Goal: Task Accomplishment & Management: Use online tool/utility

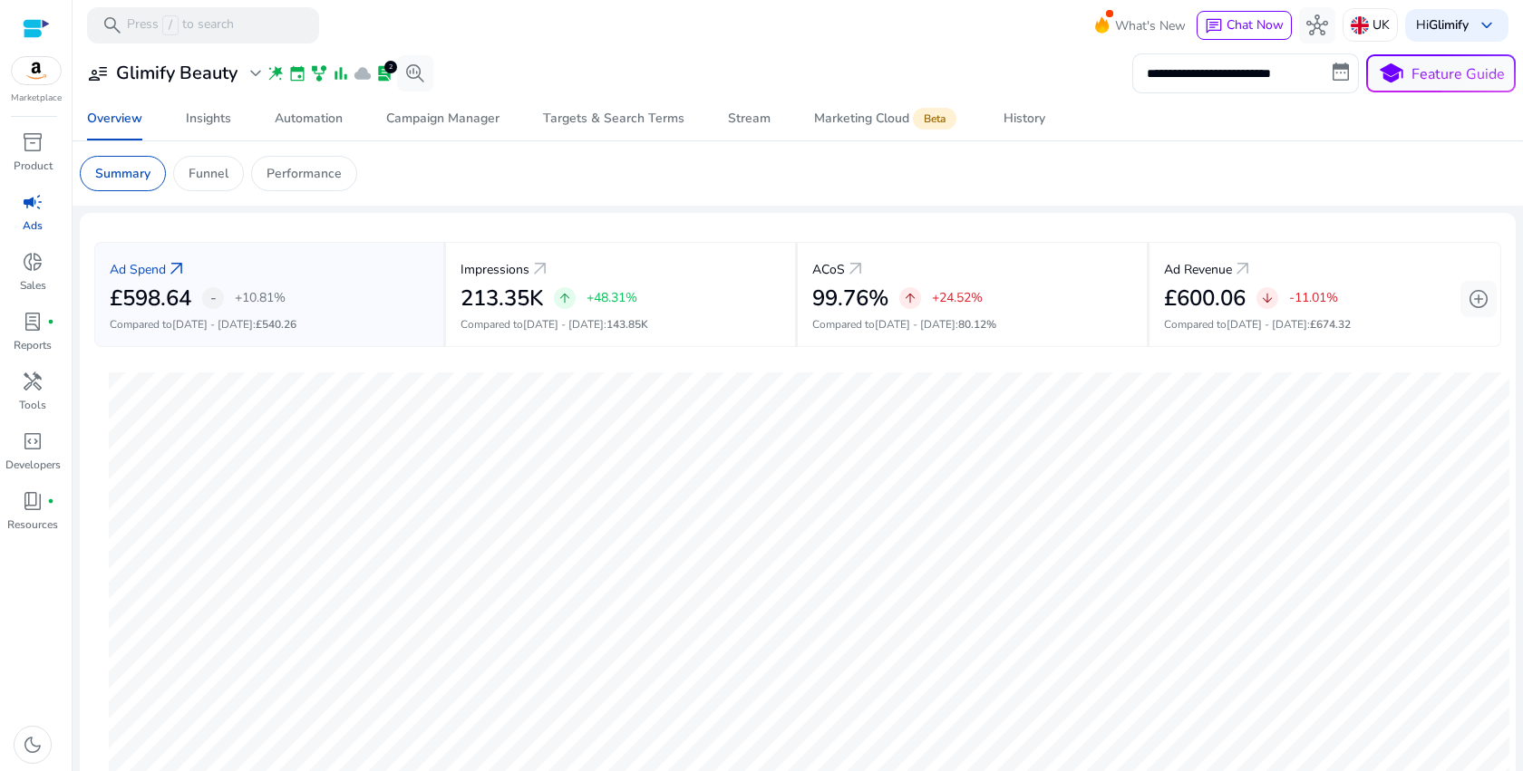
click at [403, 198] on mat-card "Summary Funnel Performance" at bounding box center [797, 173] width 1465 height 64
click at [276, 117] on div "Automation" at bounding box center [309, 118] width 68 height 13
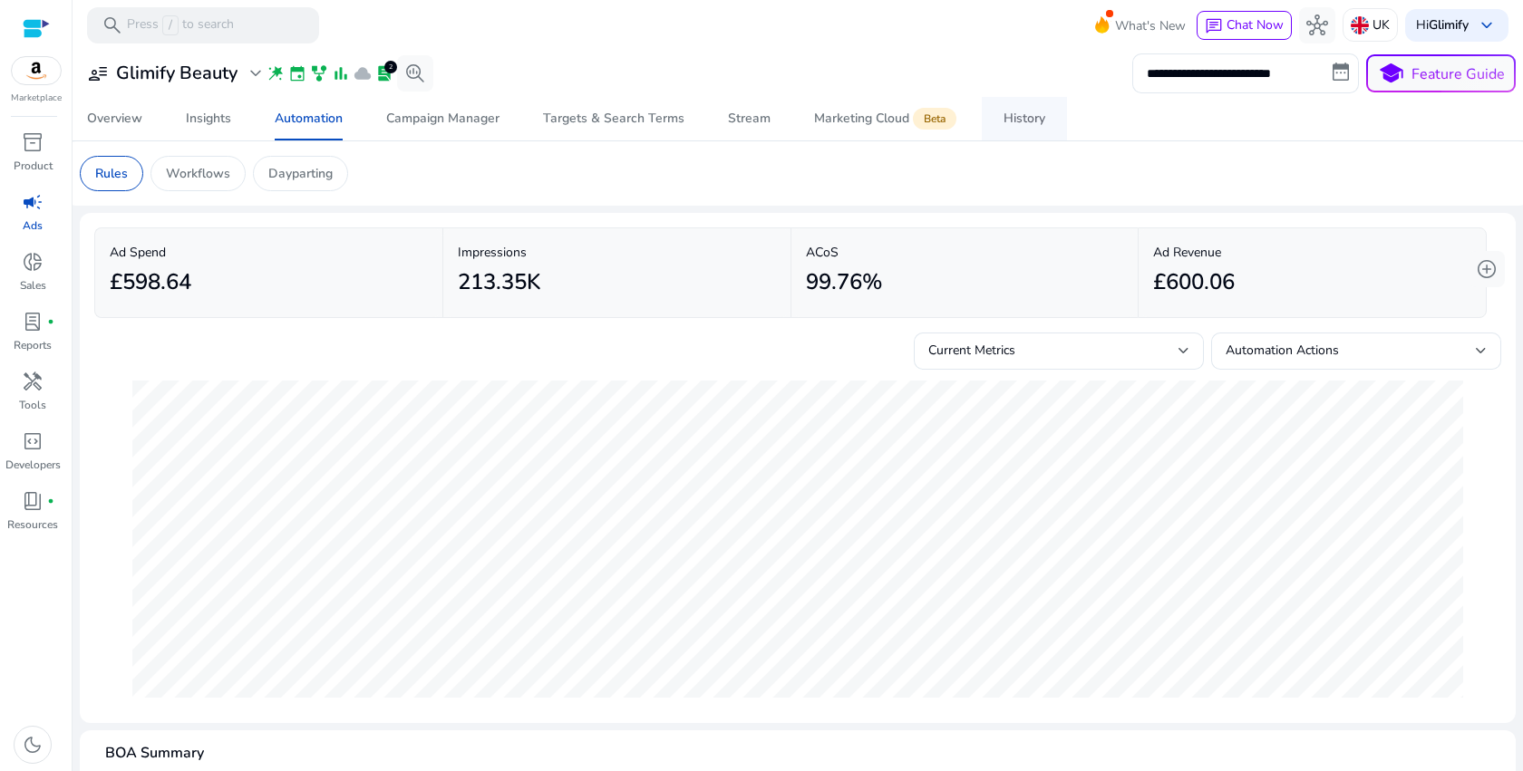
click at [1022, 114] on div "History" at bounding box center [1024, 118] width 42 height 13
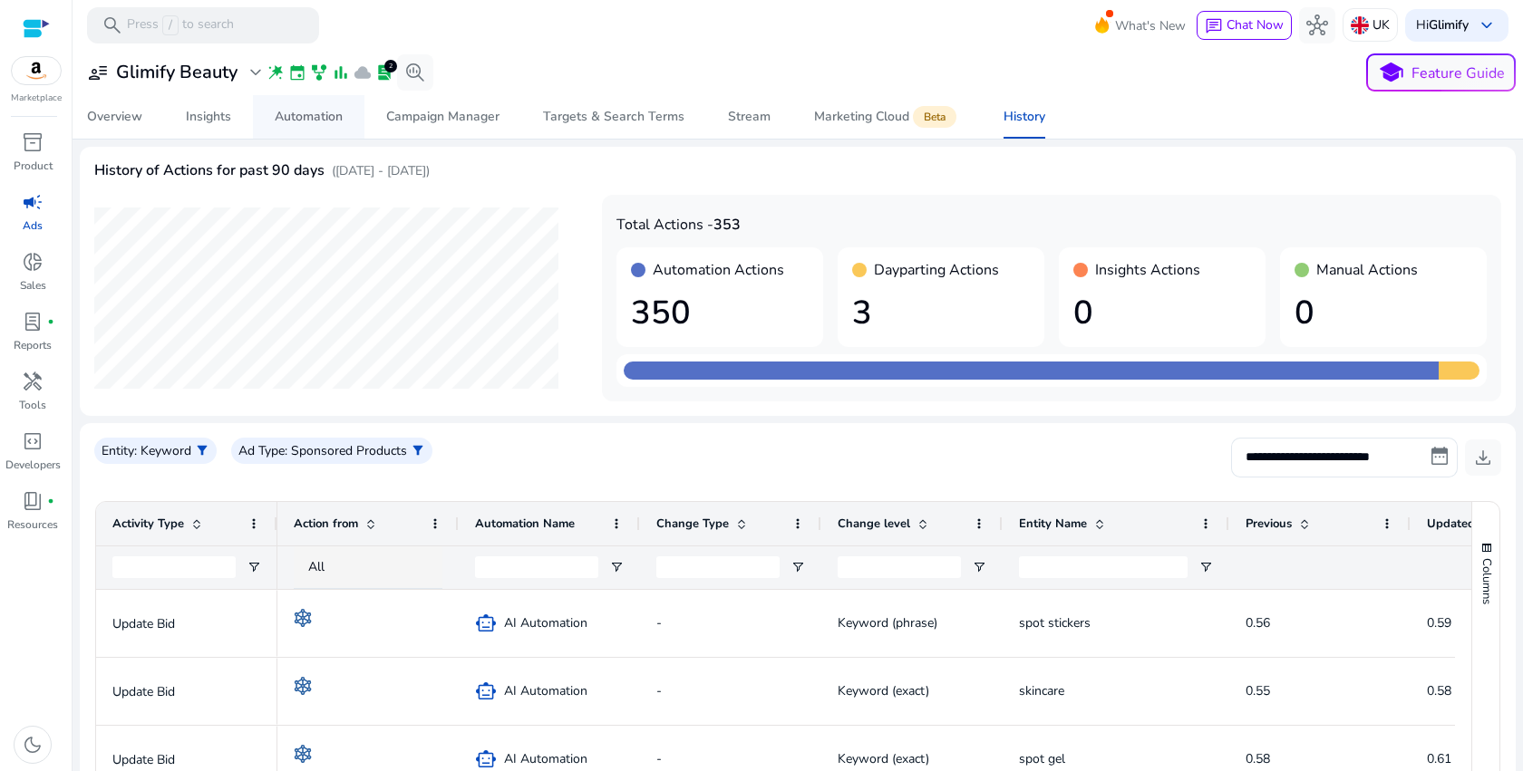
click at [317, 111] on div "Automation" at bounding box center [309, 117] width 68 height 13
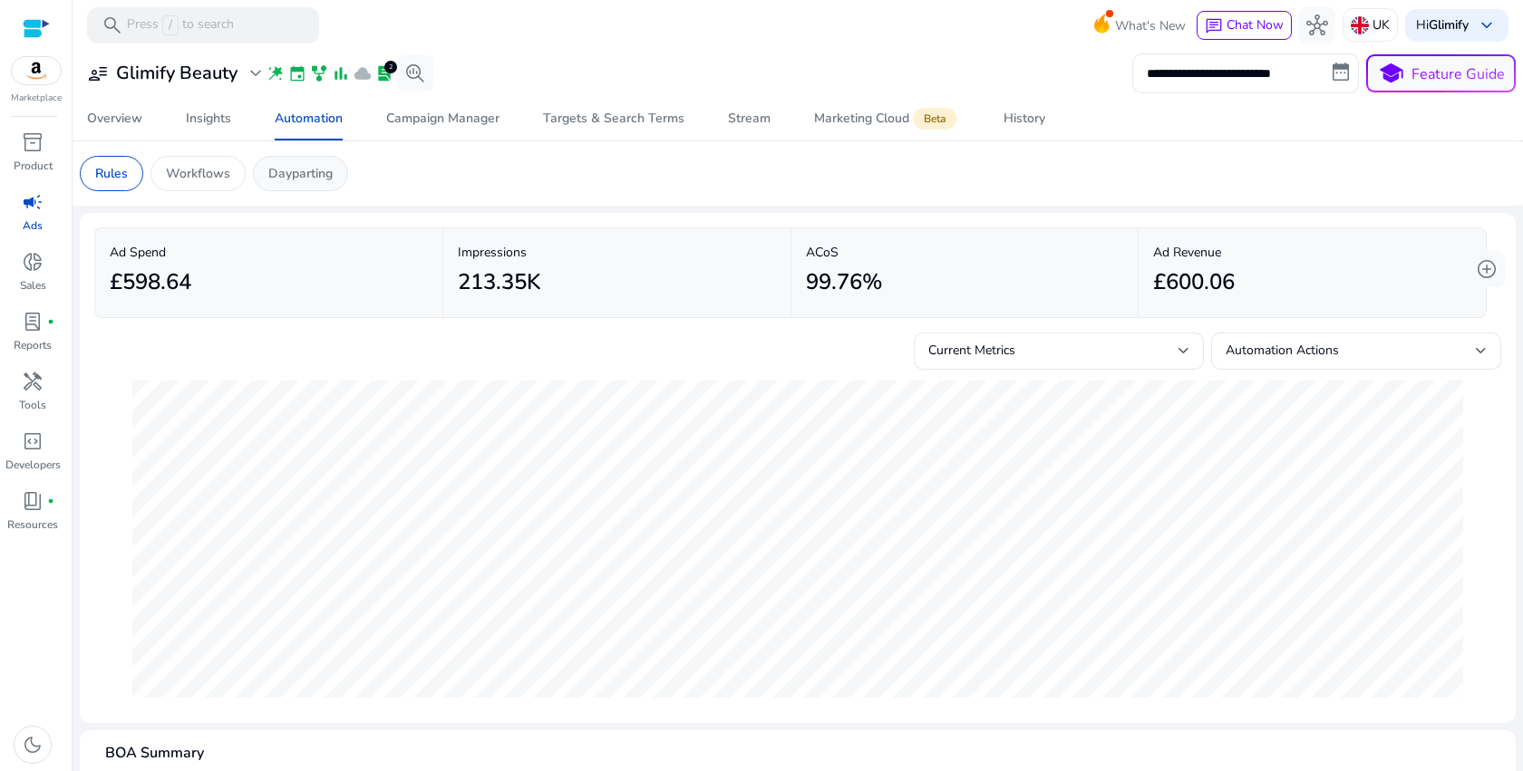
click at [304, 182] on p "Dayparting" at bounding box center [300, 173] width 64 height 19
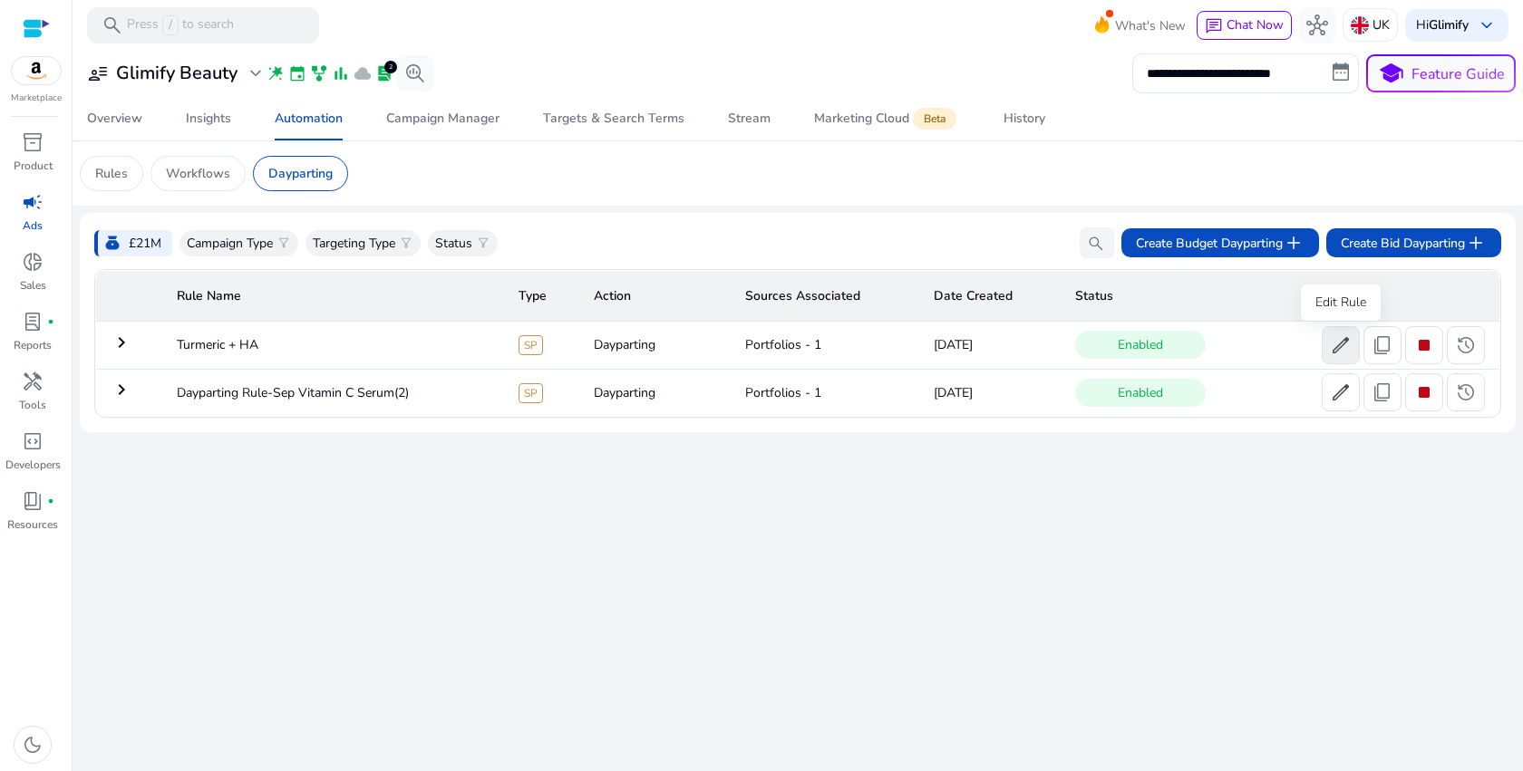
click at [1350, 347] on span "edit" at bounding box center [1340, 345] width 22 height 22
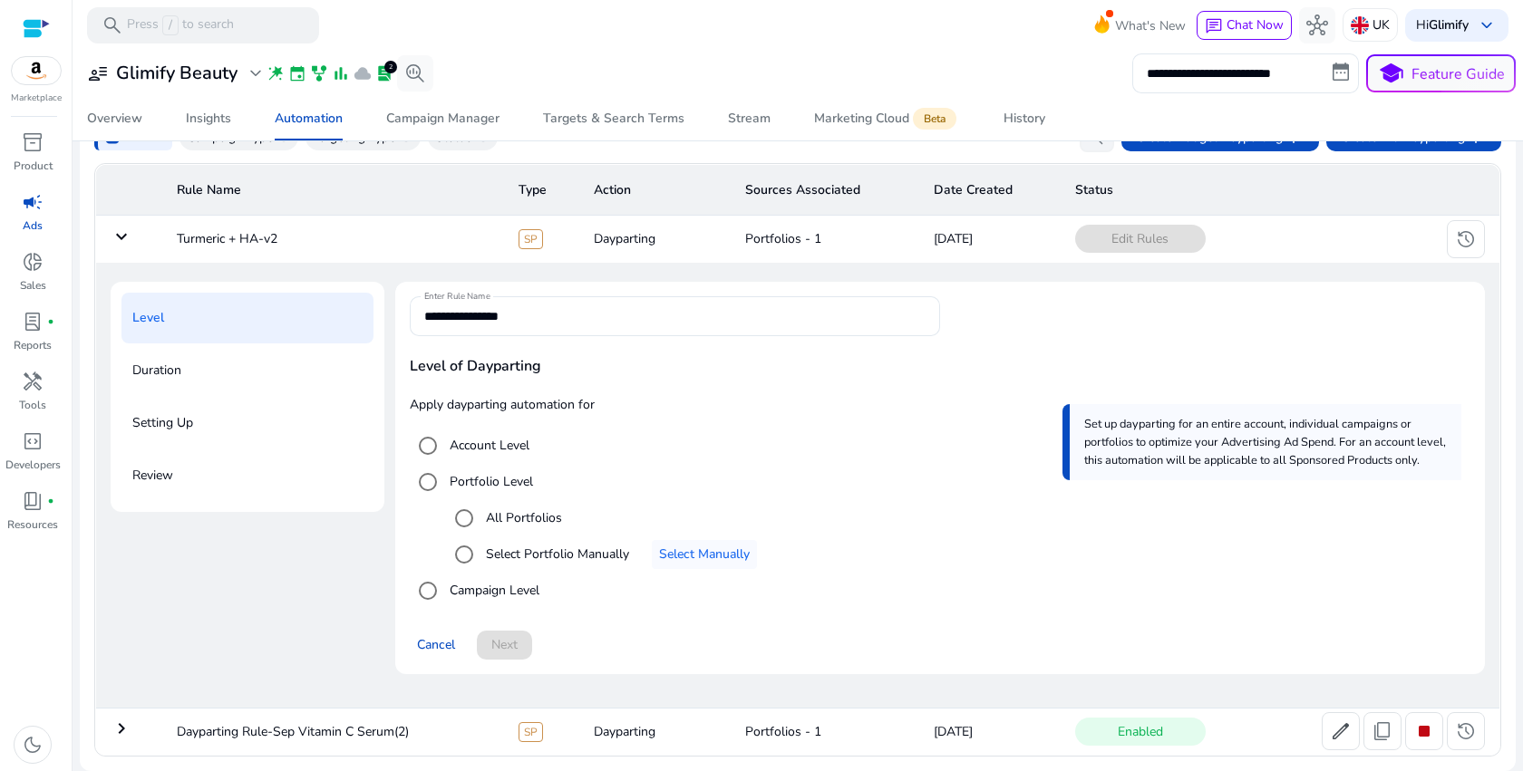
scroll to position [108, 0]
click at [707, 558] on span "Select Manually" at bounding box center [704, 554] width 91 height 19
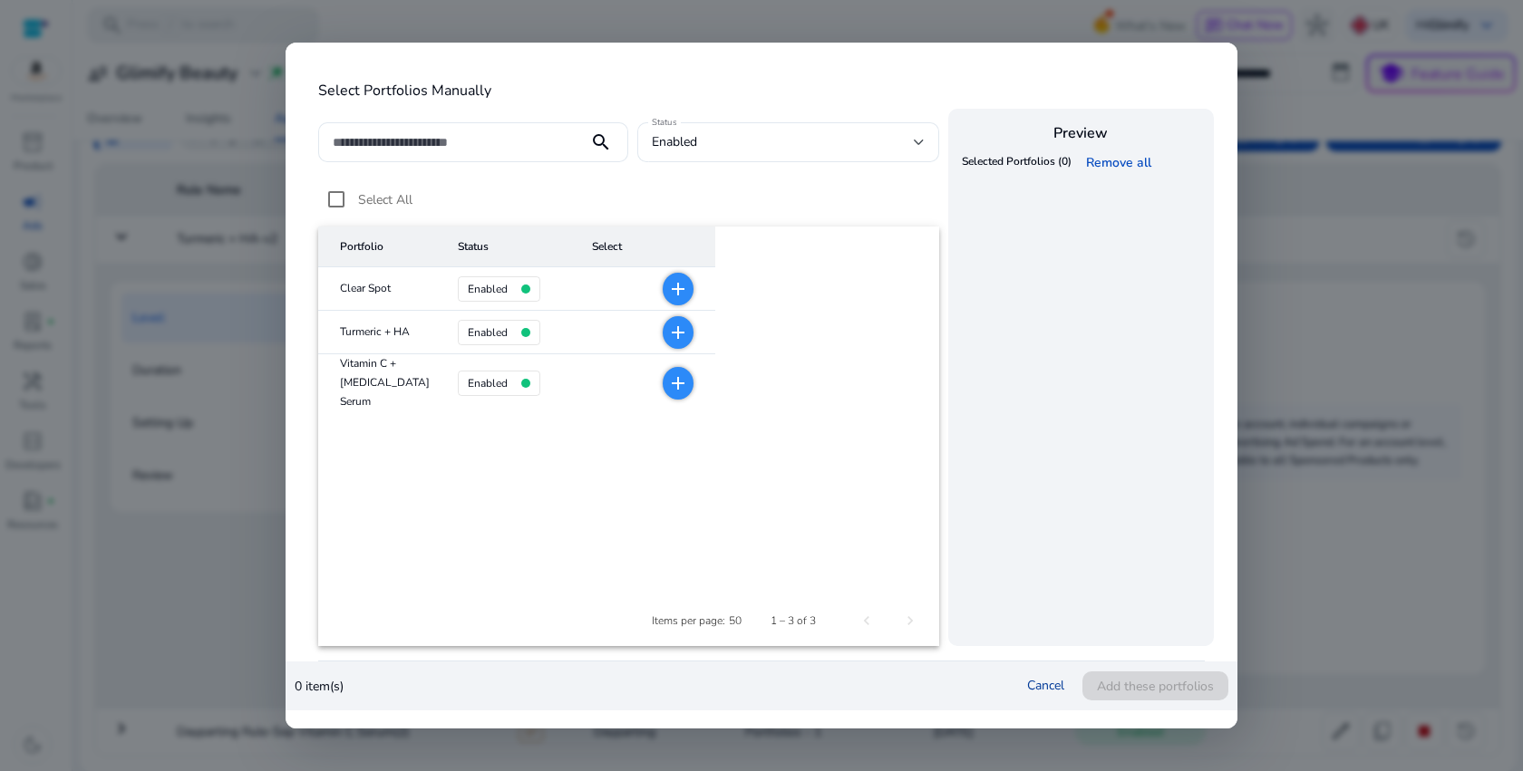
click at [1036, 688] on link "Cancel" at bounding box center [1045, 685] width 37 height 17
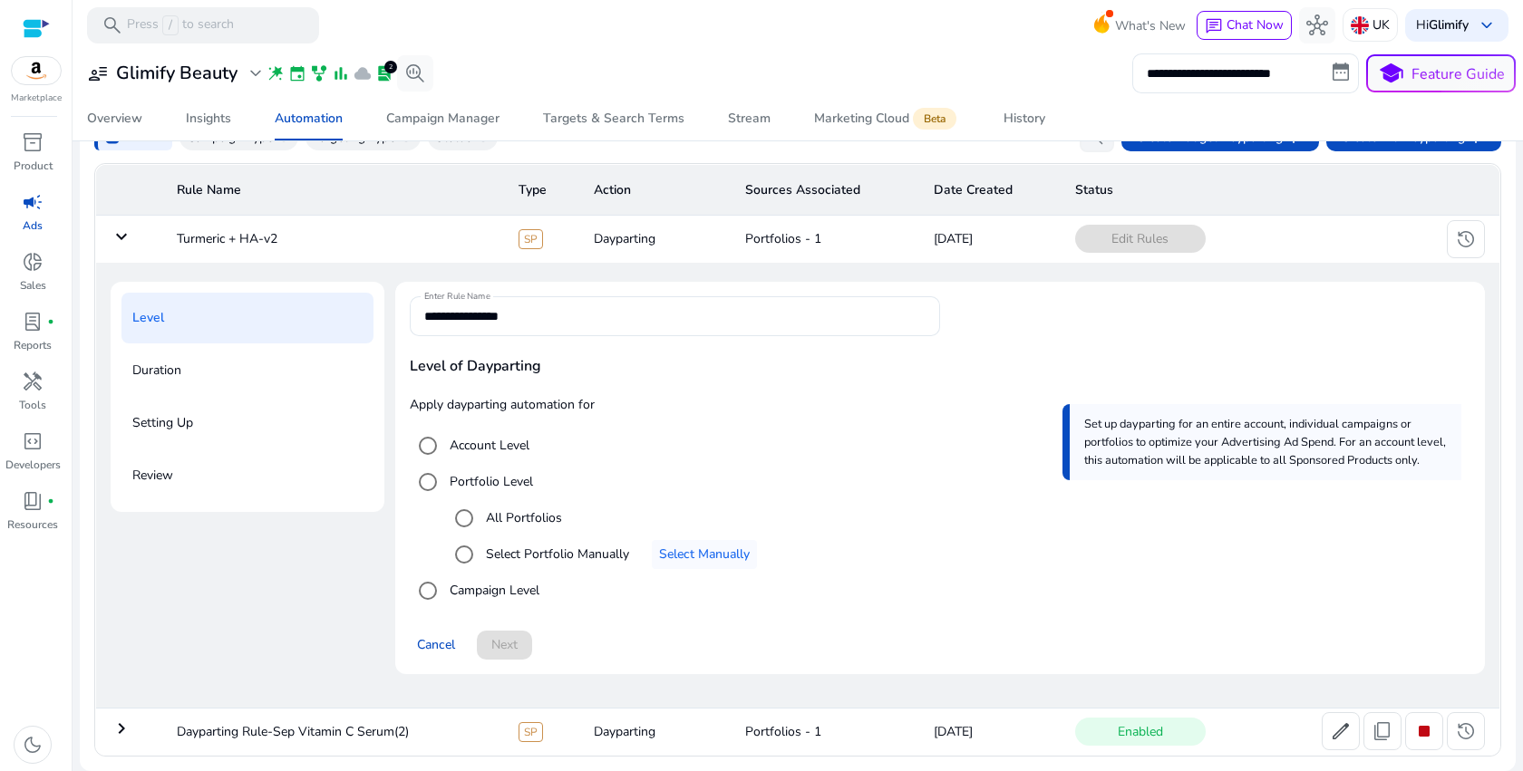
click at [263, 424] on div "Setting Up" at bounding box center [247, 423] width 252 height 51
click at [121, 247] on td "keyboard_arrow_down" at bounding box center [129, 239] width 67 height 47
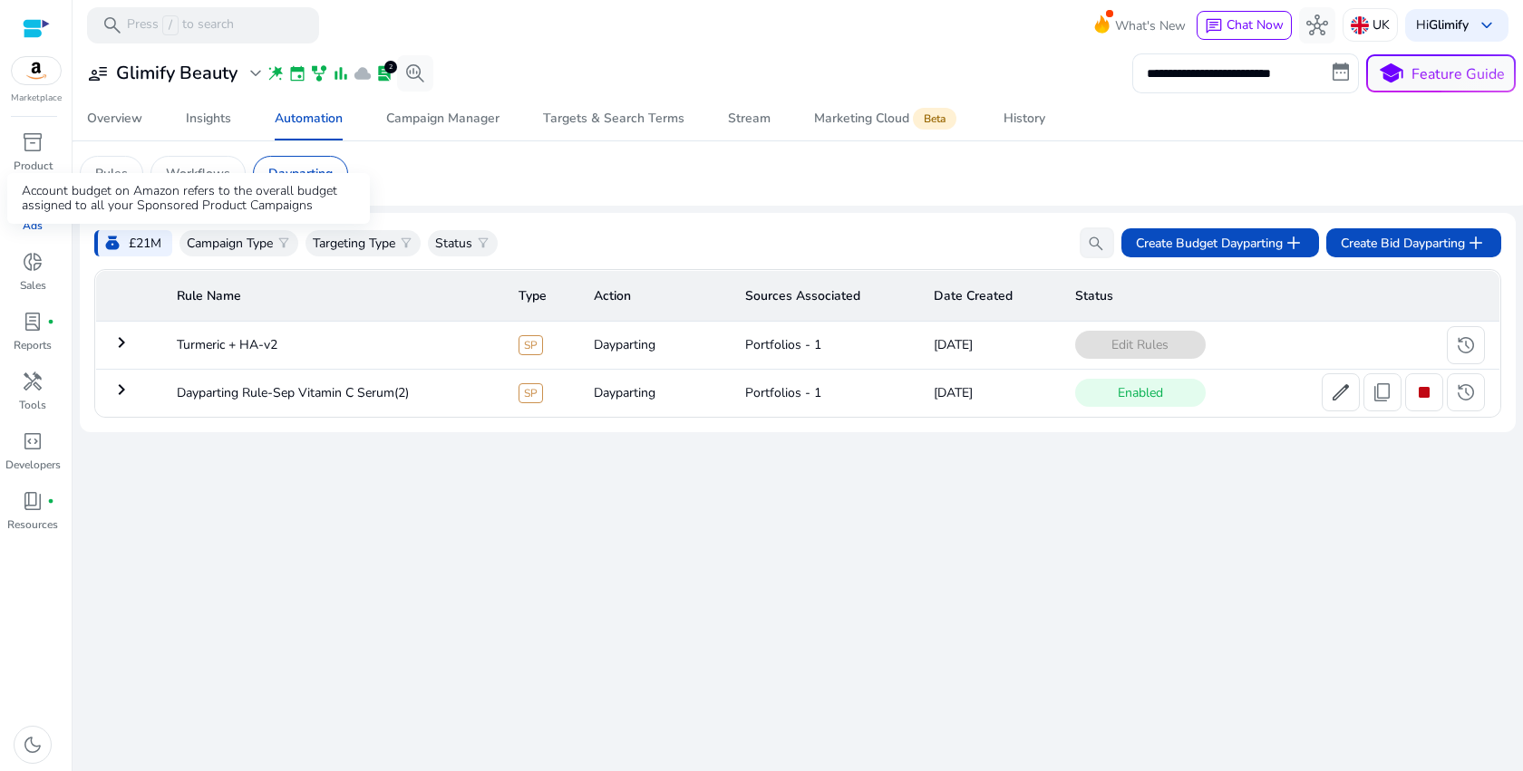
scroll to position [0, 0]
click at [556, 467] on div "**********" at bounding box center [798, 410] width 1436 height 721
click at [1463, 349] on span "history" at bounding box center [1466, 345] width 22 height 22
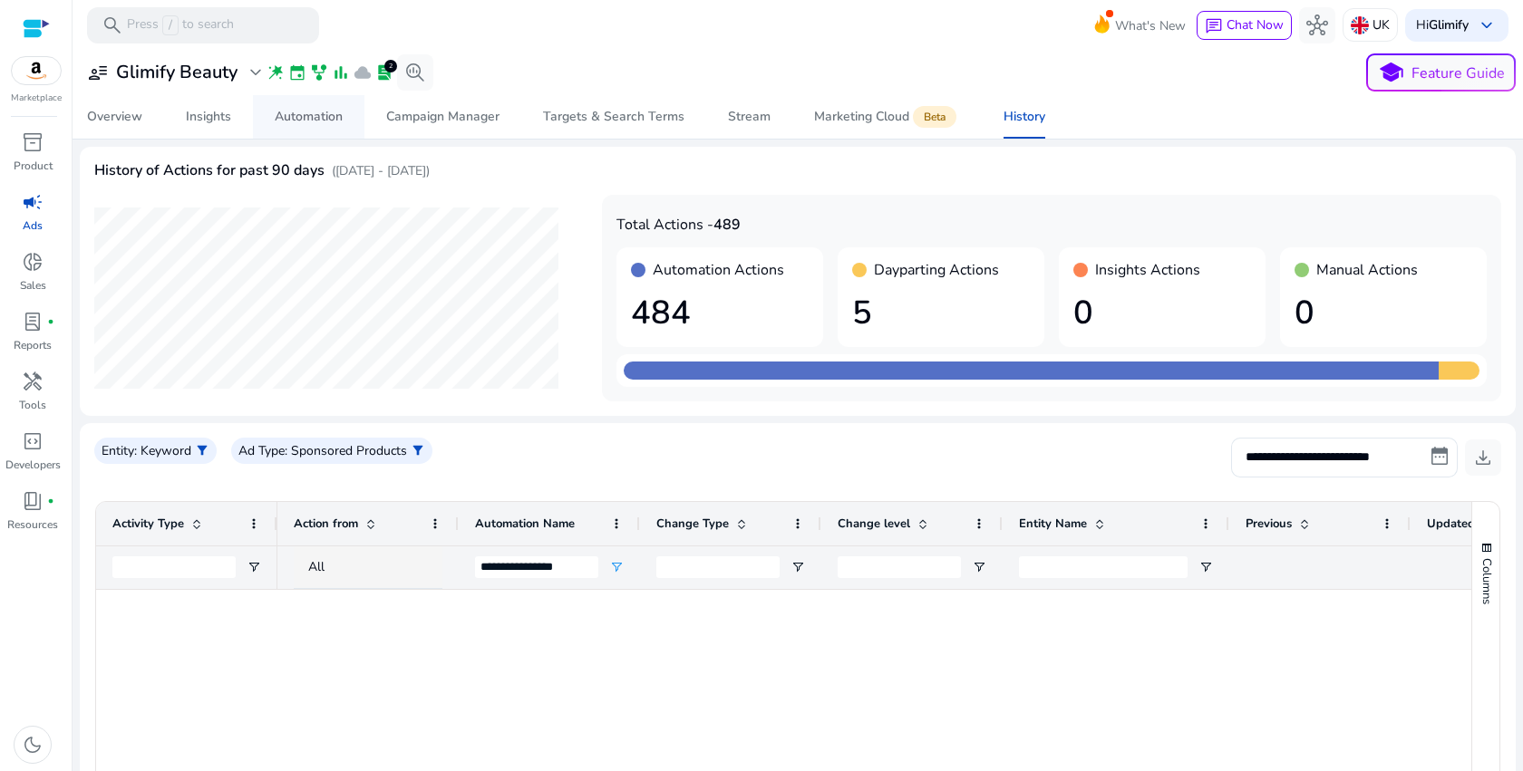
click at [284, 114] on div "Automation" at bounding box center [309, 117] width 68 height 13
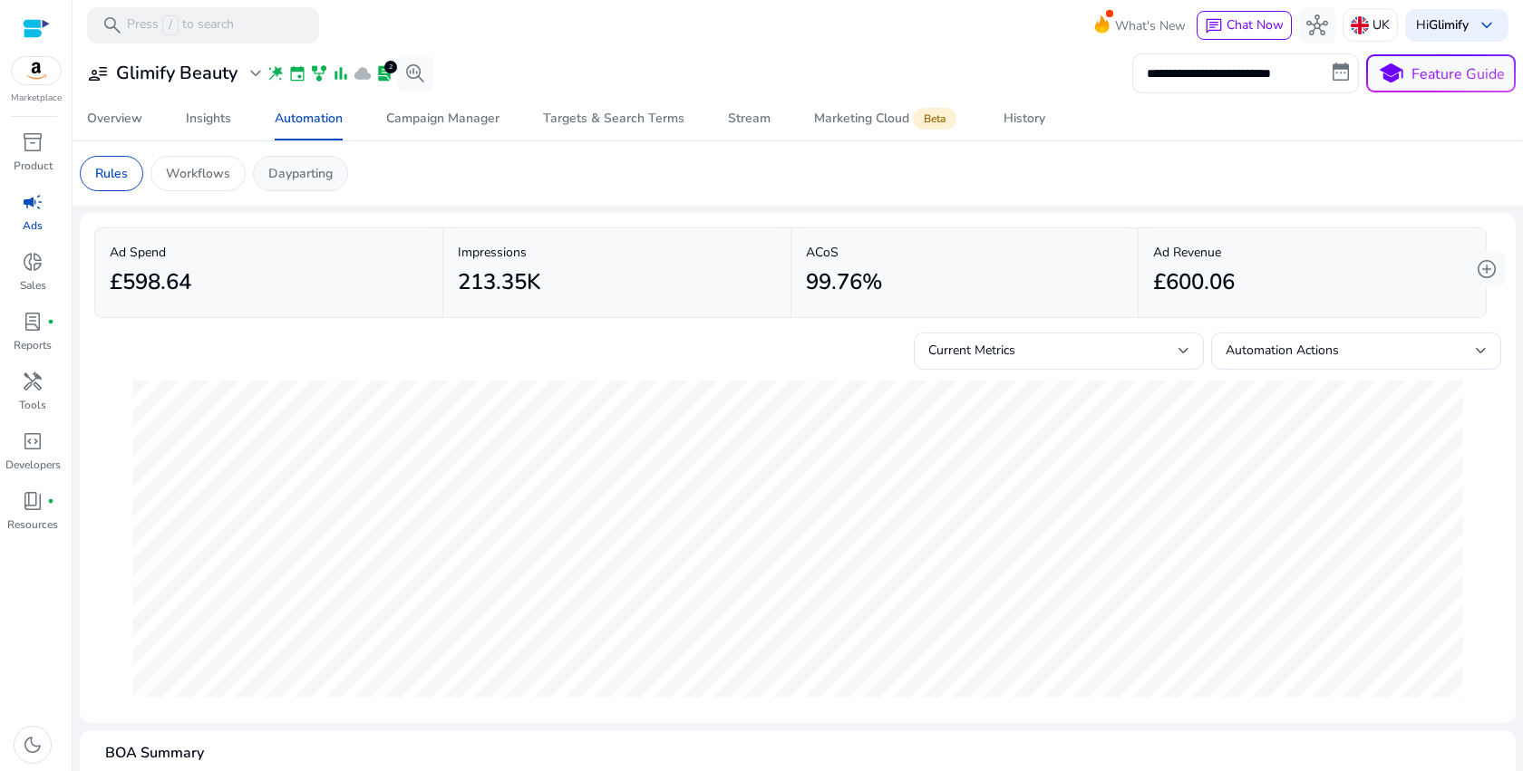
click at [307, 176] on p "Dayparting" at bounding box center [300, 173] width 64 height 19
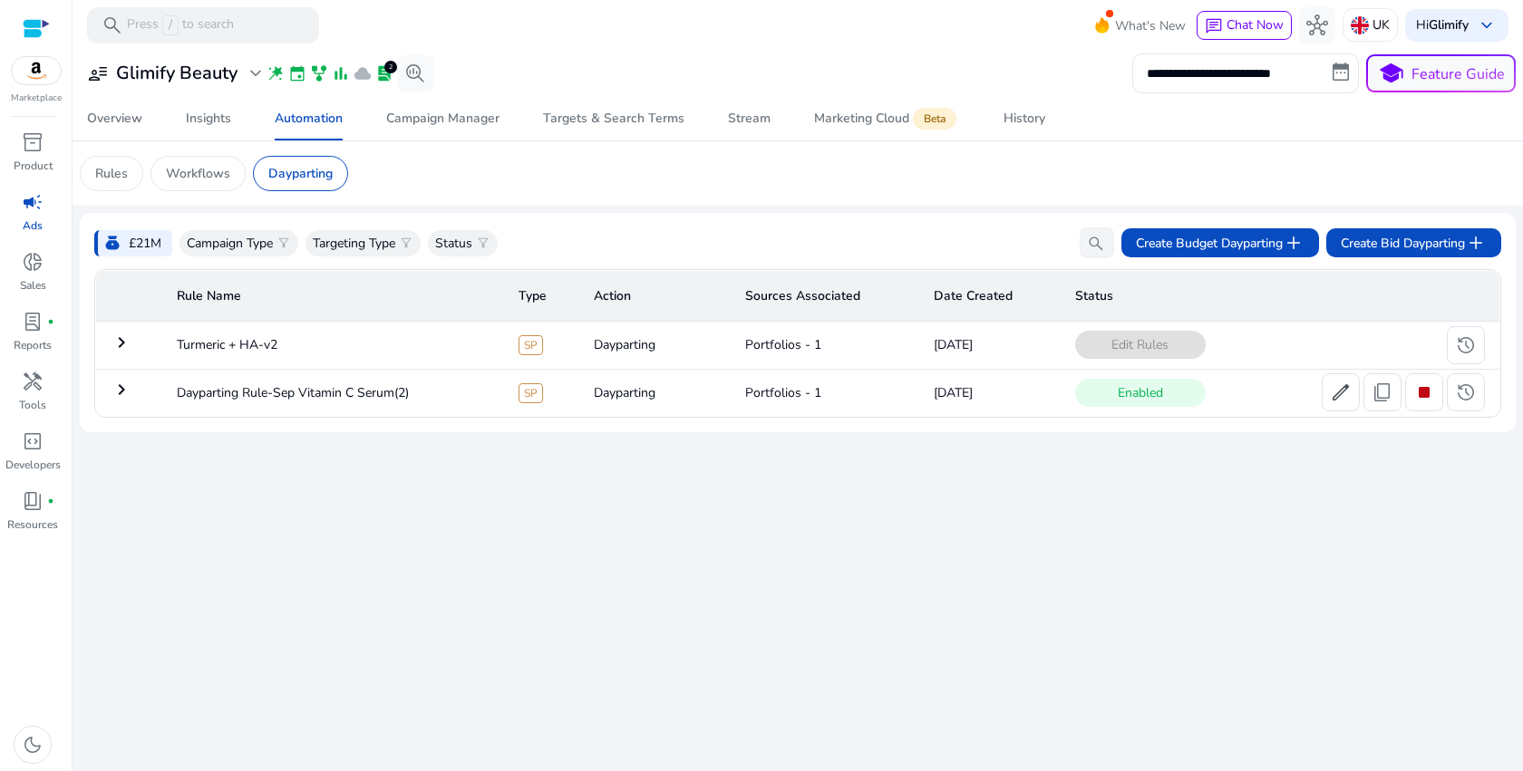
click at [124, 344] on mat-icon "keyboard_arrow_right" at bounding box center [122, 343] width 22 height 22
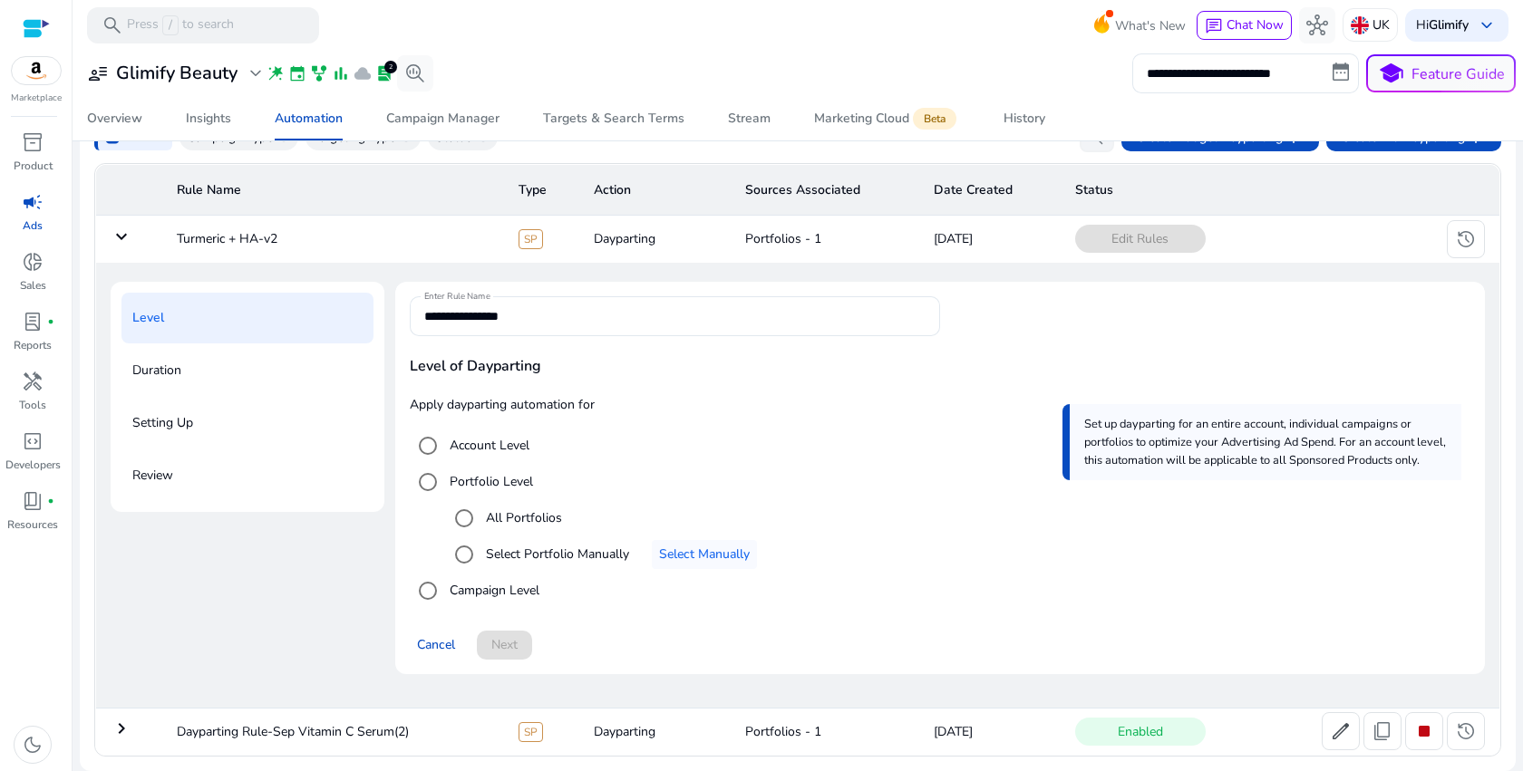
scroll to position [108, 0]
click at [122, 252] on td "keyboard_arrow_down" at bounding box center [129, 239] width 67 height 47
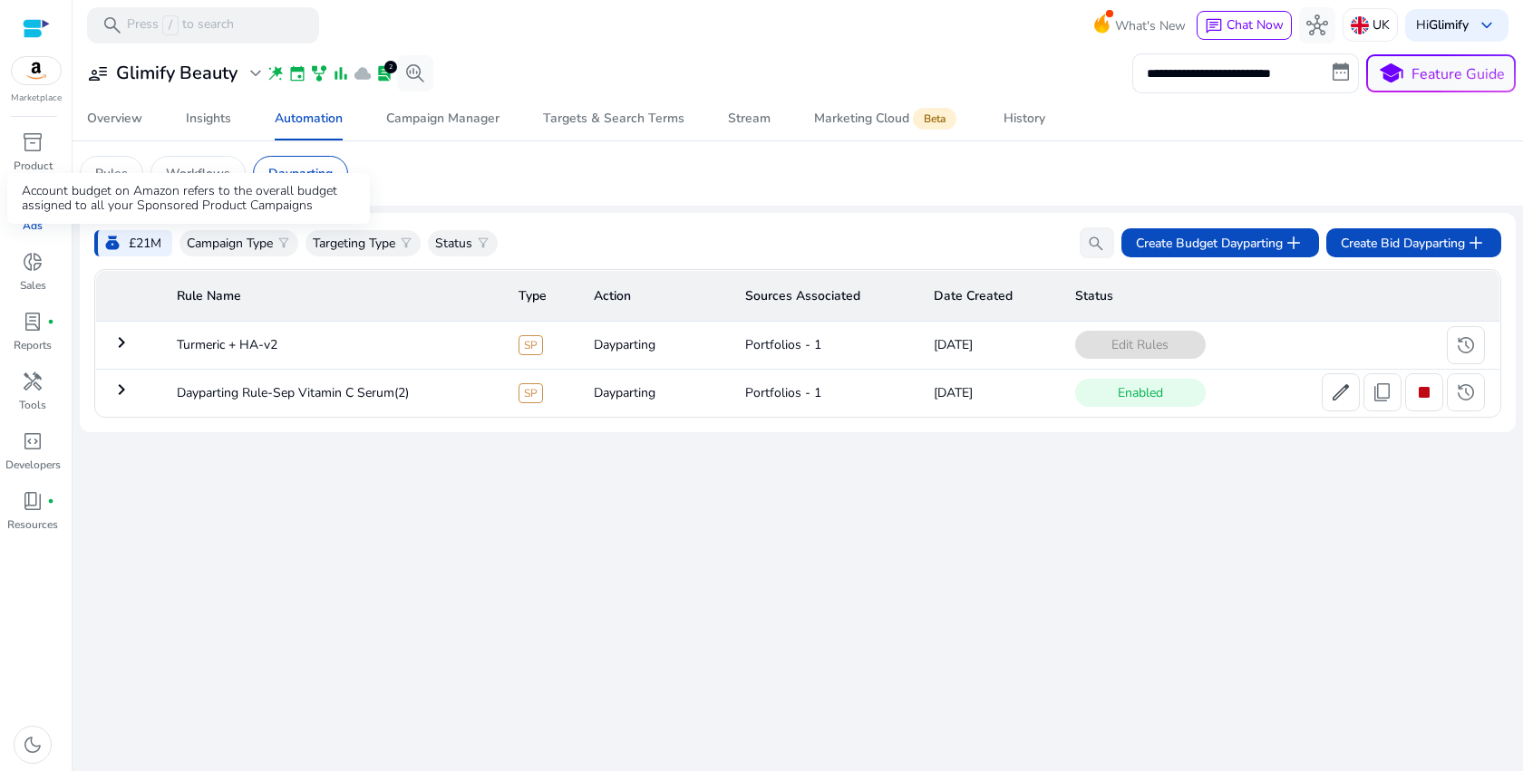
scroll to position [0, 0]
click at [127, 340] on mat-icon "keyboard_arrow_right" at bounding box center [122, 343] width 22 height 22
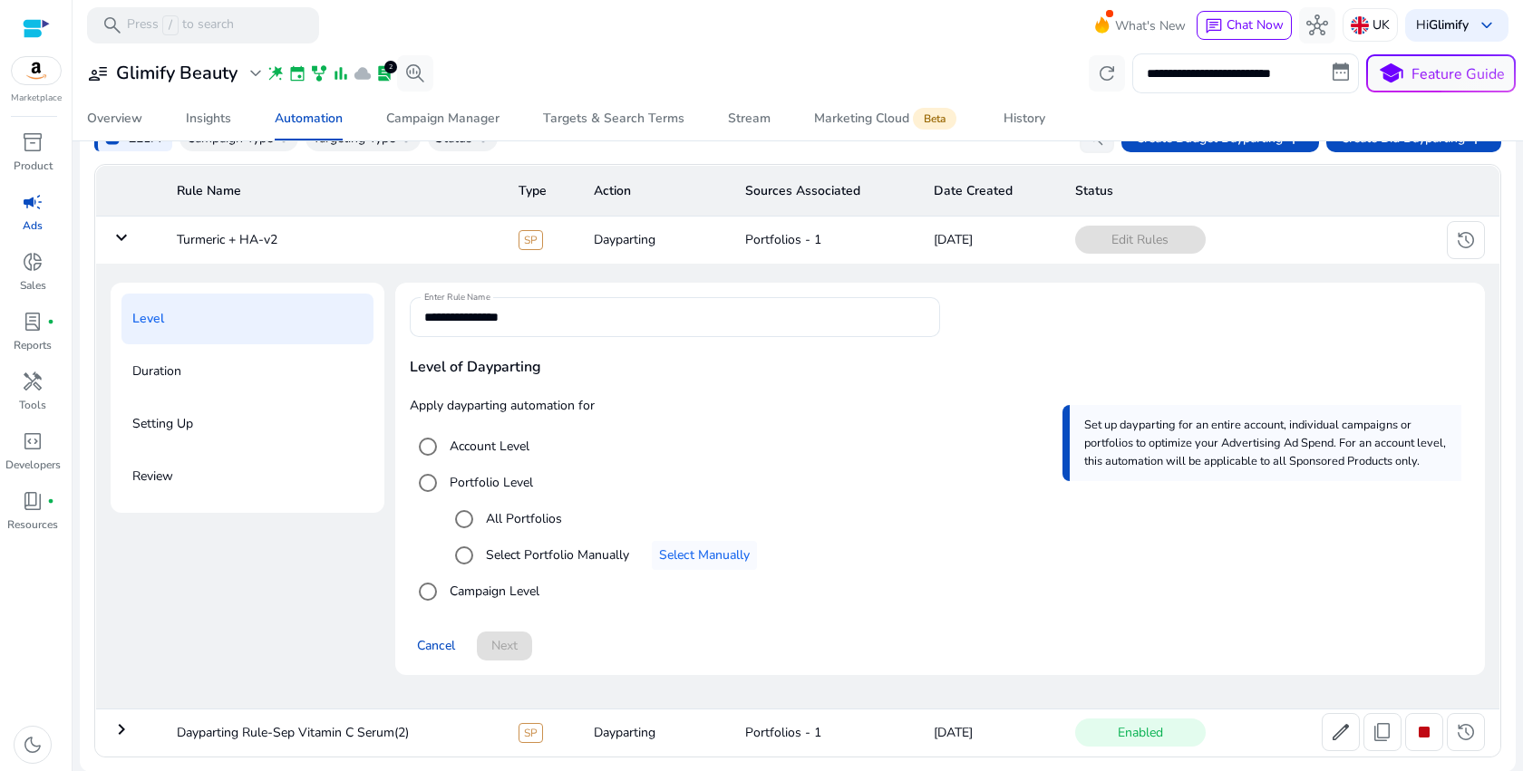
scroll to position [108, 0]
click at [127, 245] on mat-icon "keyboard_arrow_down" at bounding box center [122, 237] width 22 height 22
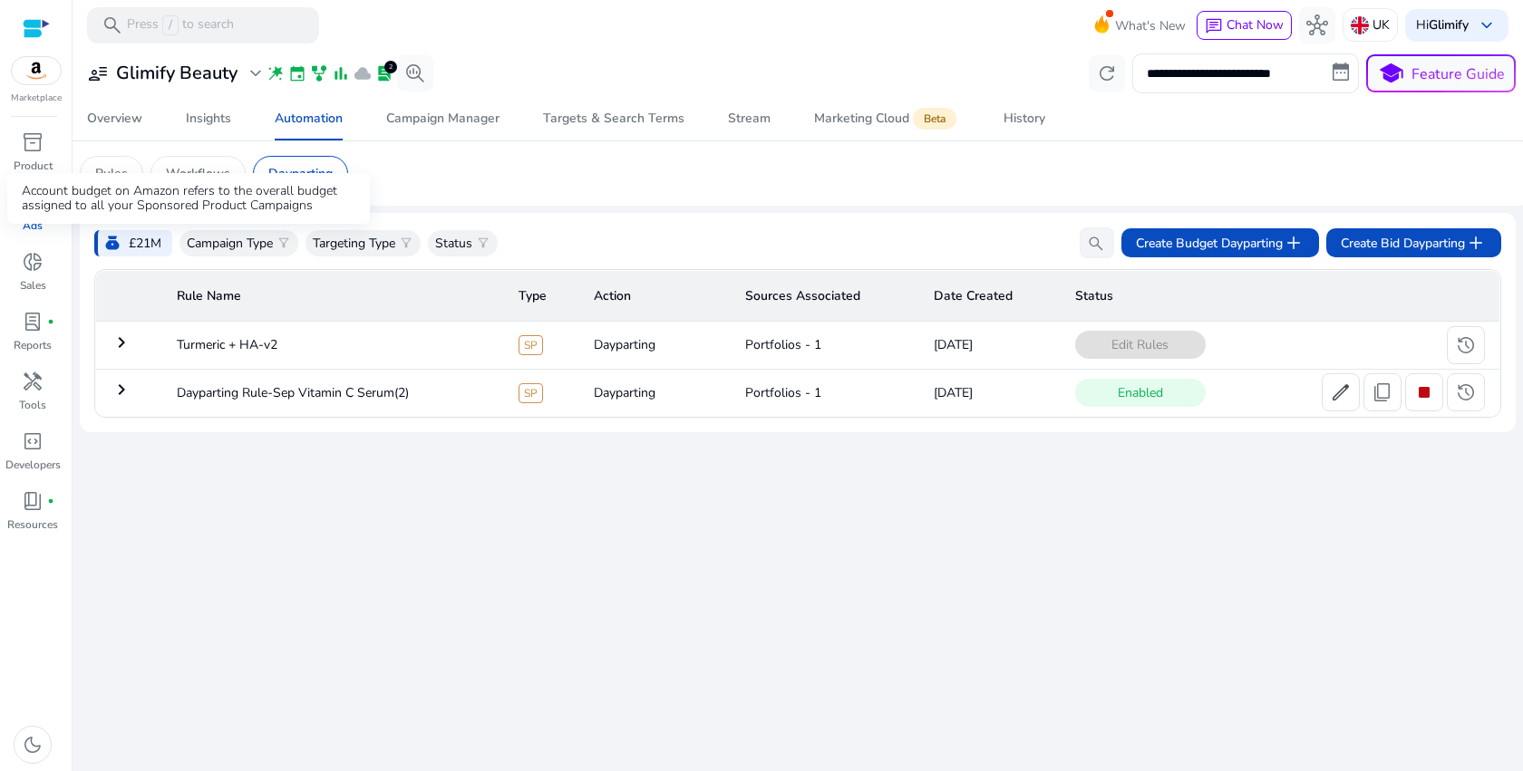
scroll to position [0, 0]
click at [137, 390] on td "keyboard_arrow_right" at bounding box center [129, 392] width 67 height 47
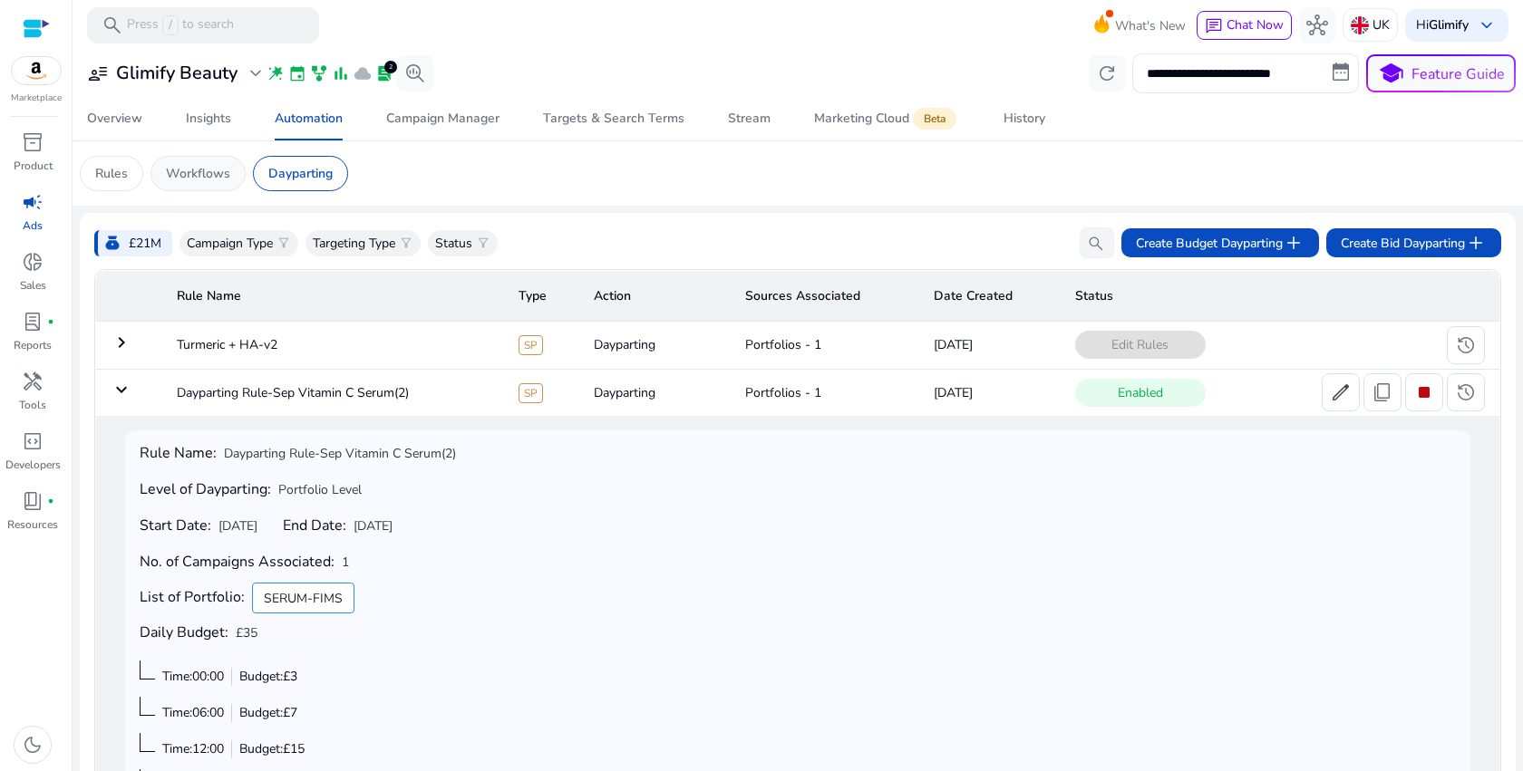
click at [184, 176] on p "Workflows" at bounding box center [198, 173] width 64 height 19
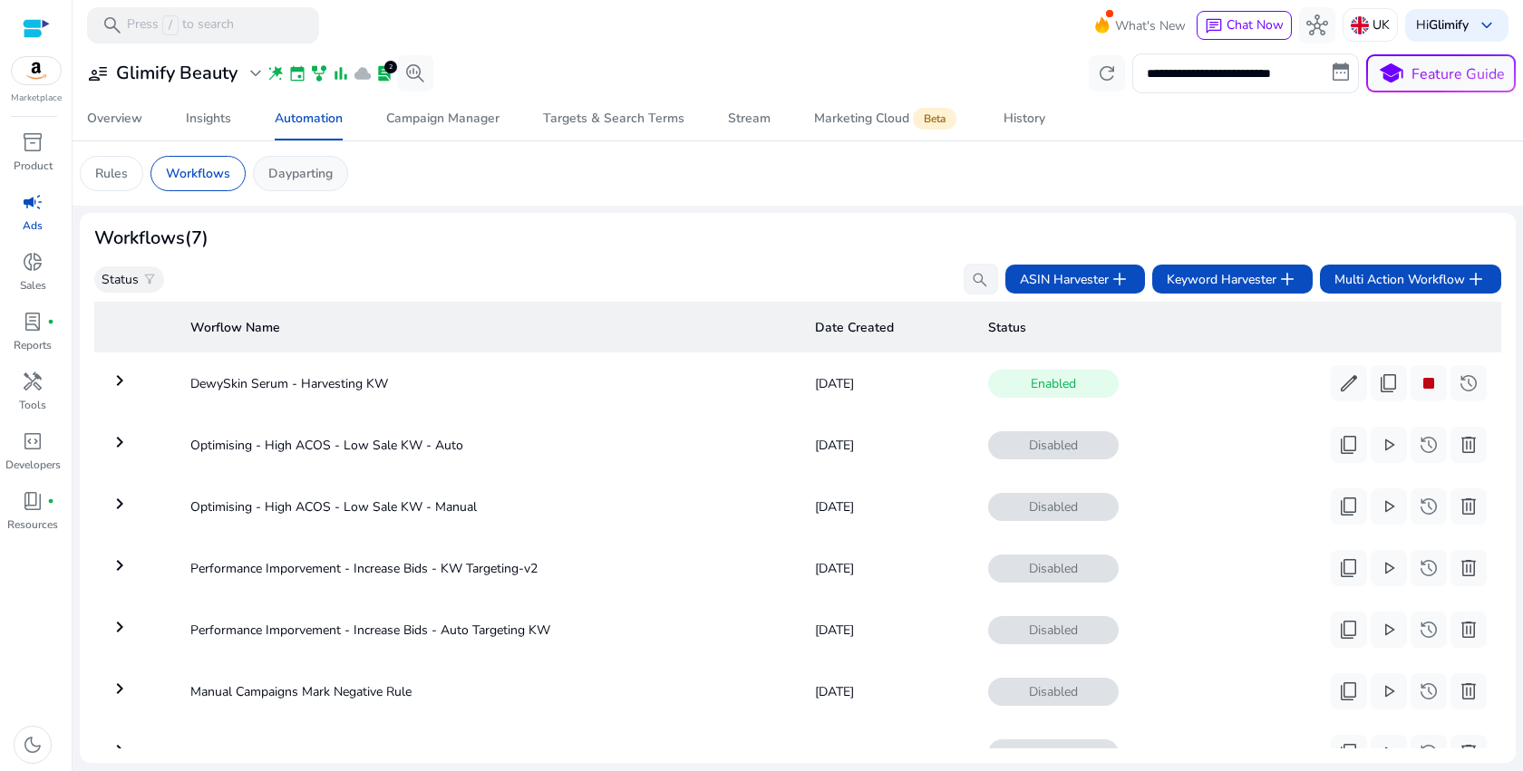
click at [302, 182] on p "Dayparting" at bounding box center [300, 173] width 64 height 19
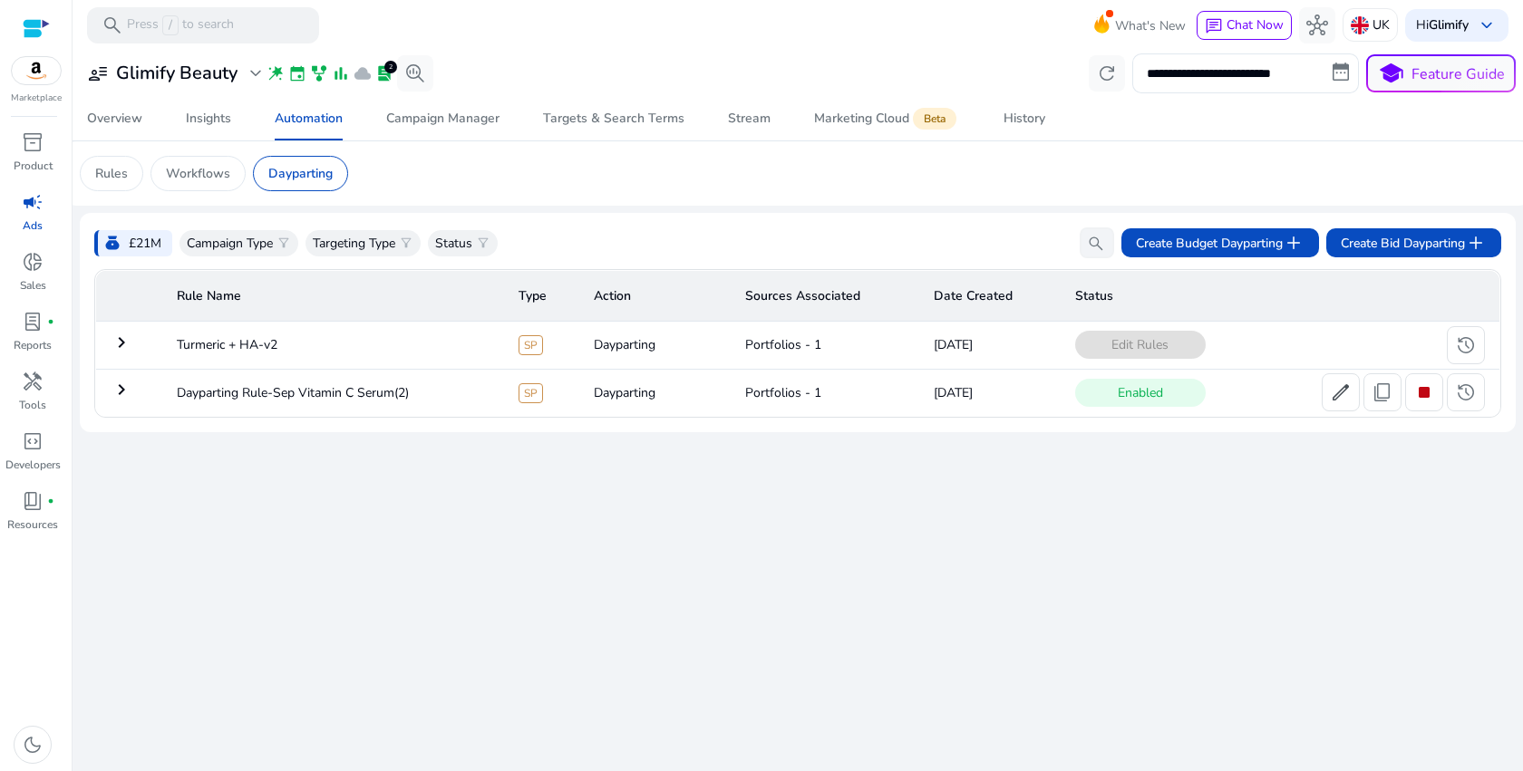
click at [121, 359] on td "keyboard_arrow_right" at bounding box center [129, 345] width 67 height 47
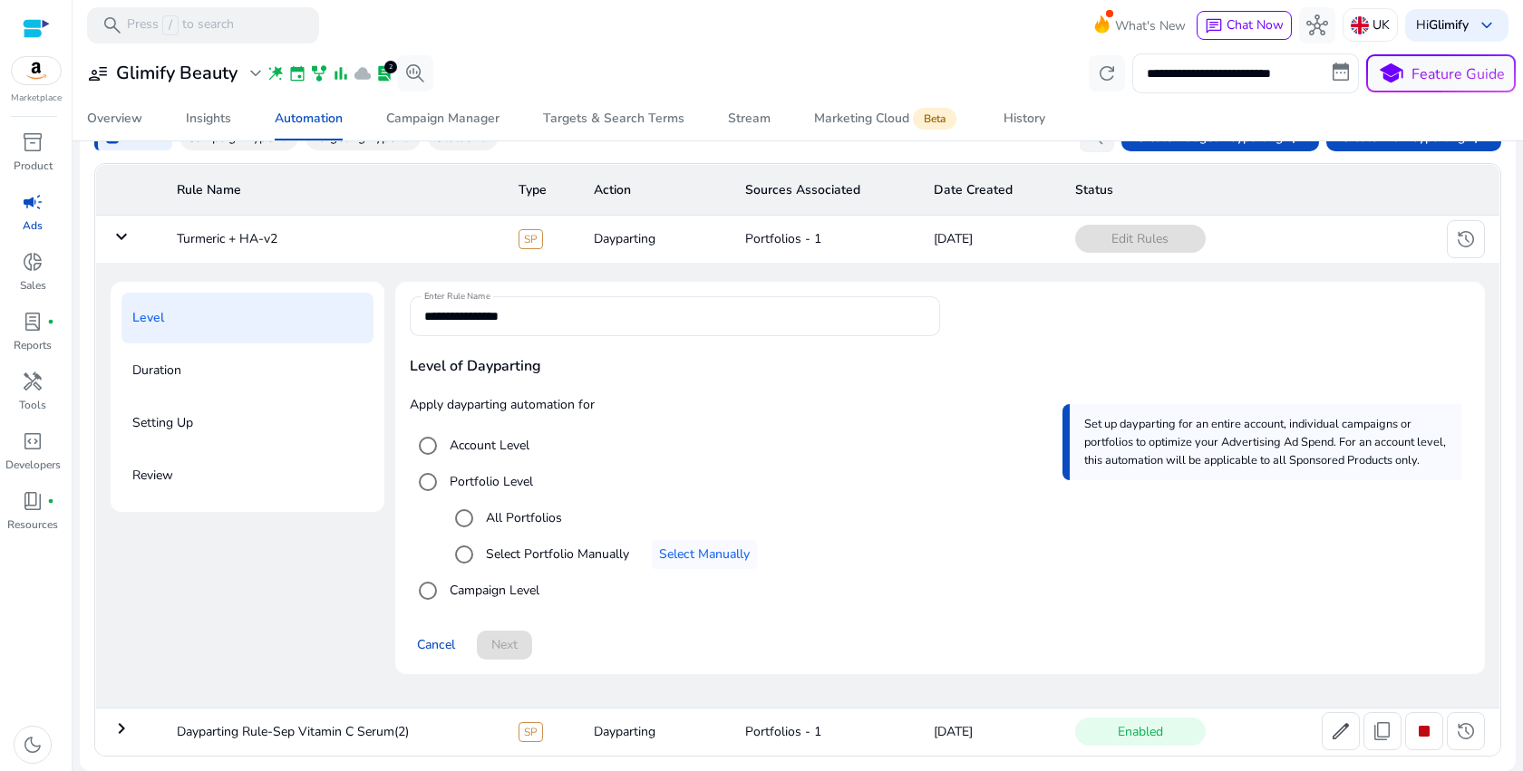
scroll to position [108, 0]
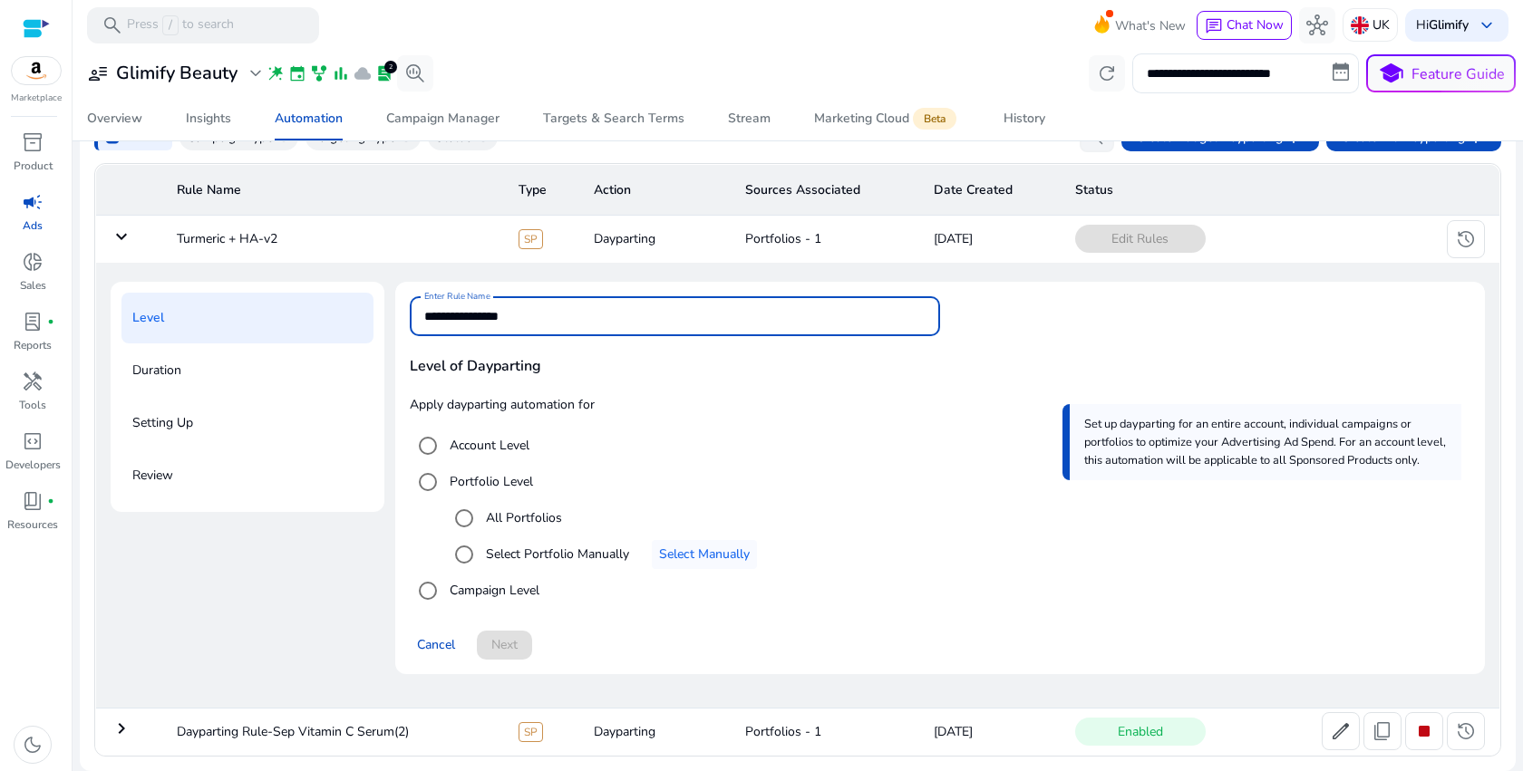
click at [559, 309] on input "**********" at bounding box center [674, 316] width 501 height 20
type input "**********"
click at [703, 551] on span "Select Manually" at bounding box center [704, 554] width 91 height 19
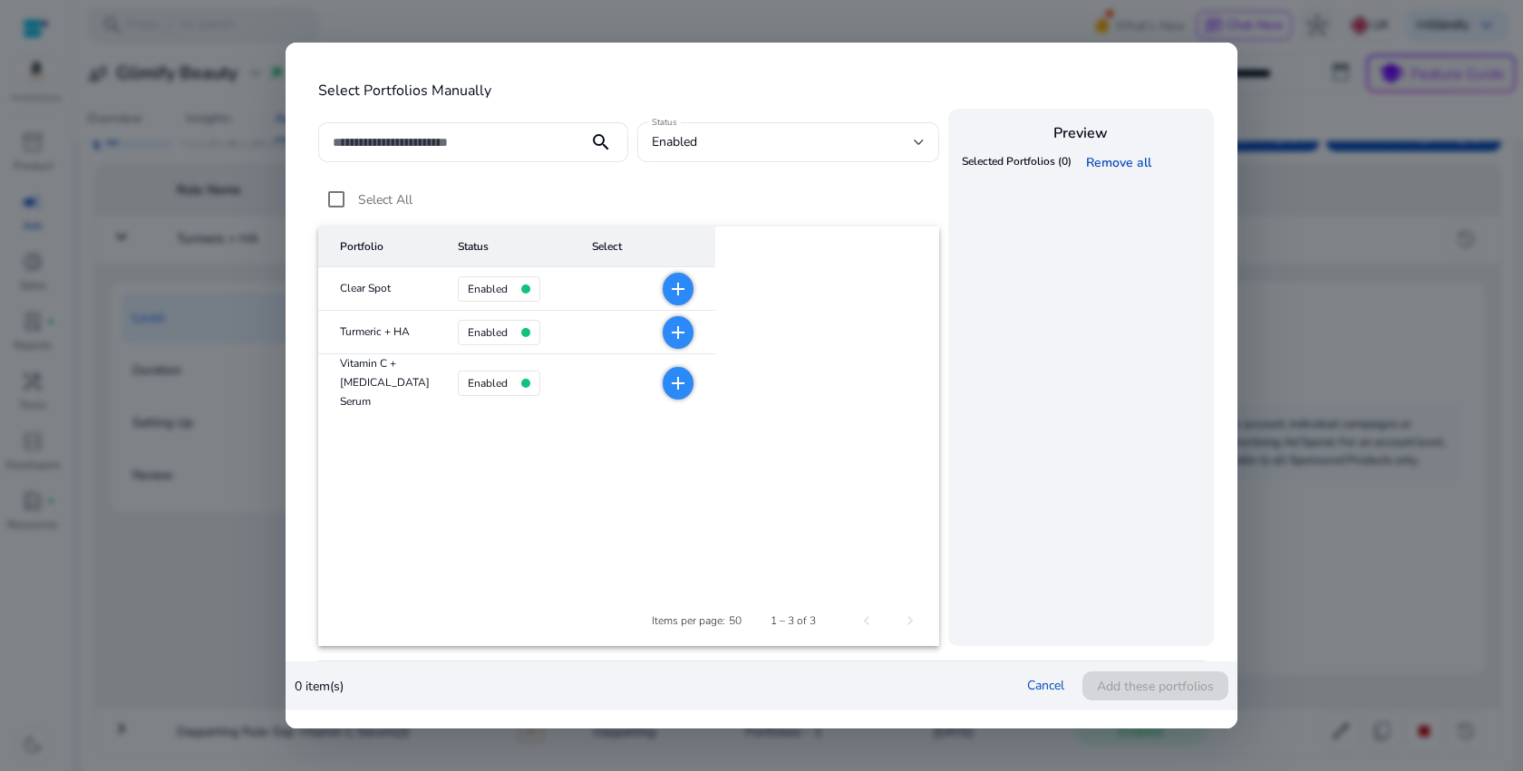
click at [667, 332] on mat-icon "add" at bounding box center [678, 333] width 22 height 22
click at [1108, 692] on span "Add these portfolios" at bounding box center [1155, 686] width 117 height 19
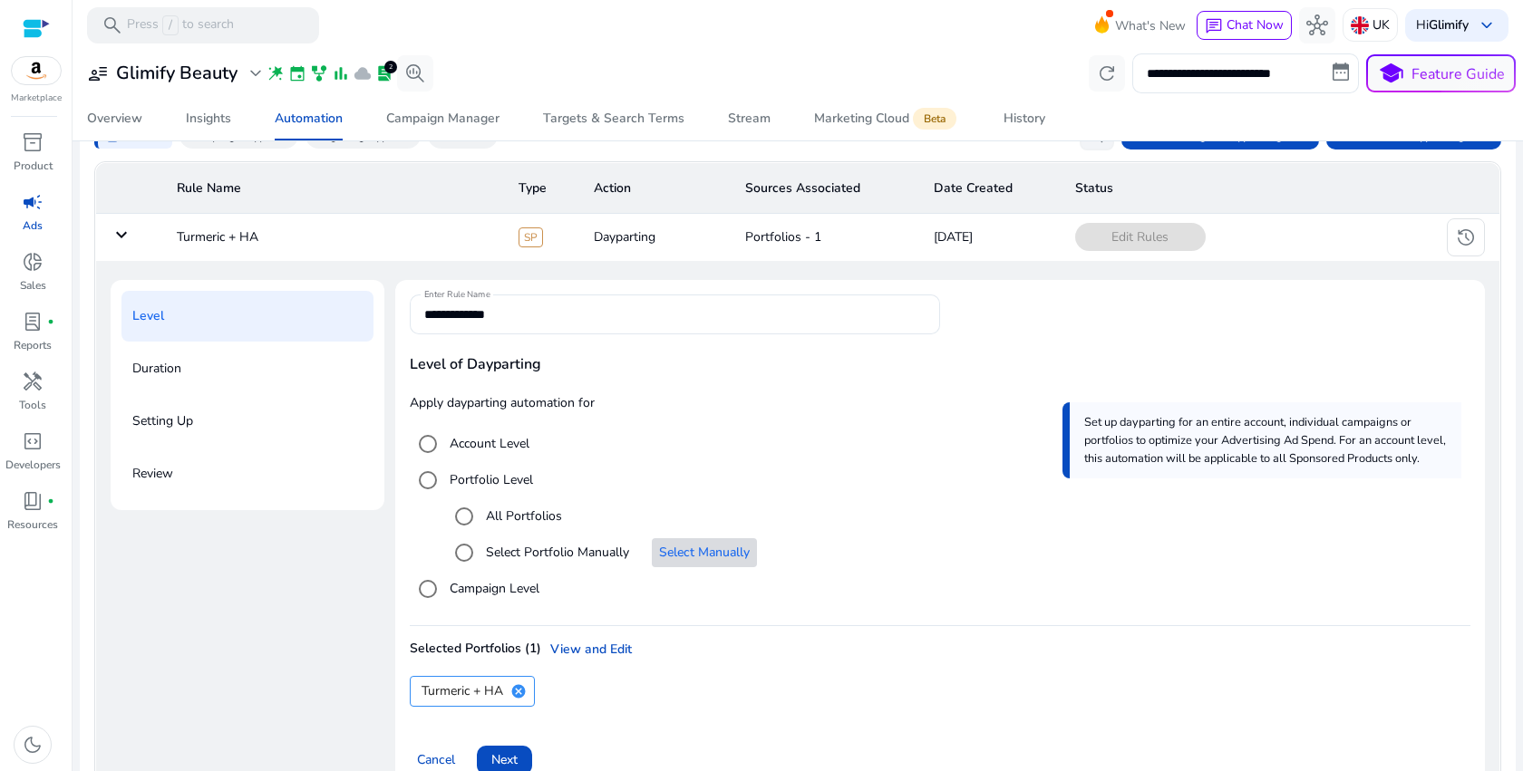
scroll to position [225, 0]
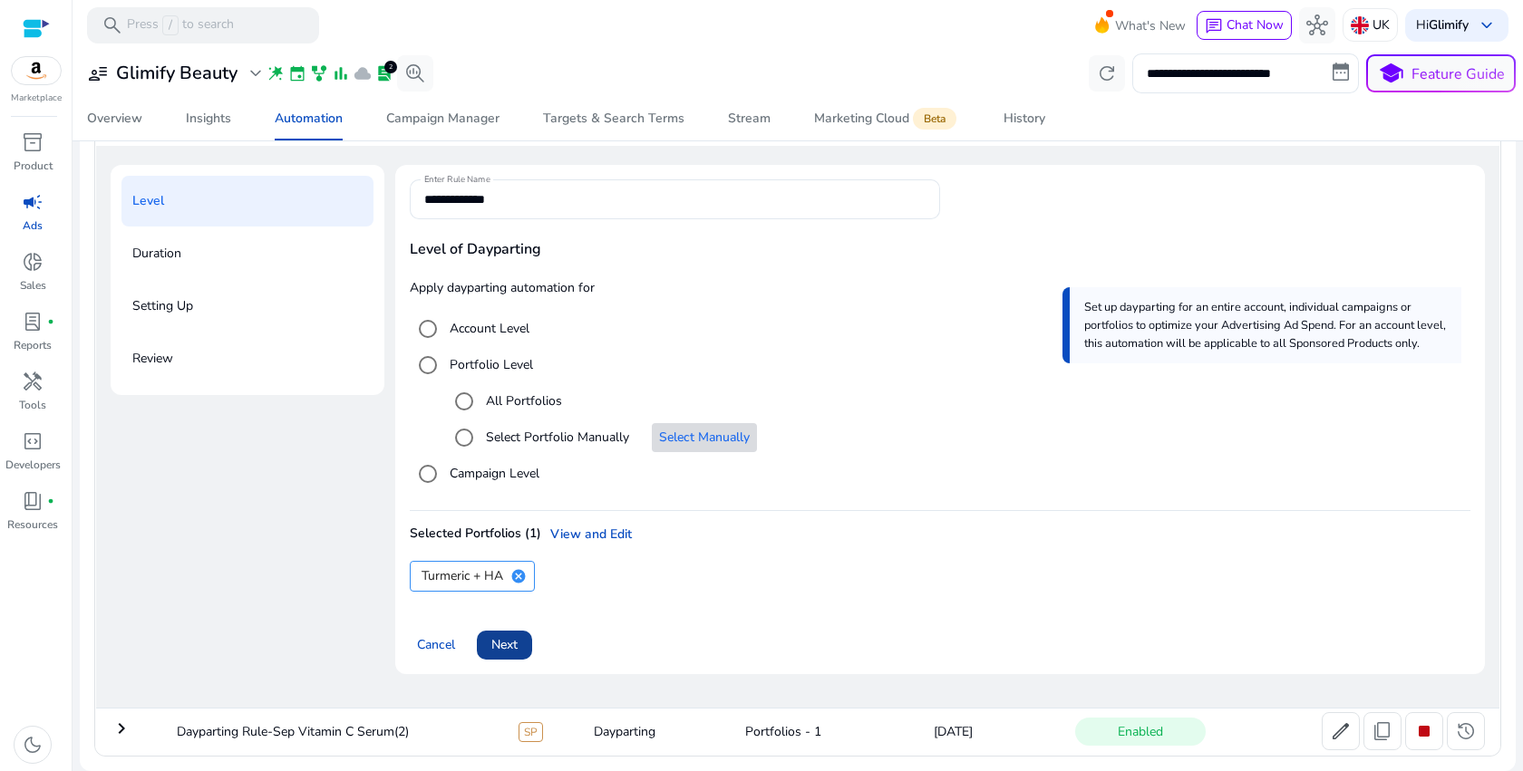
click at [487, 638] on span at bounding box center [504, 646] width 55 height 44
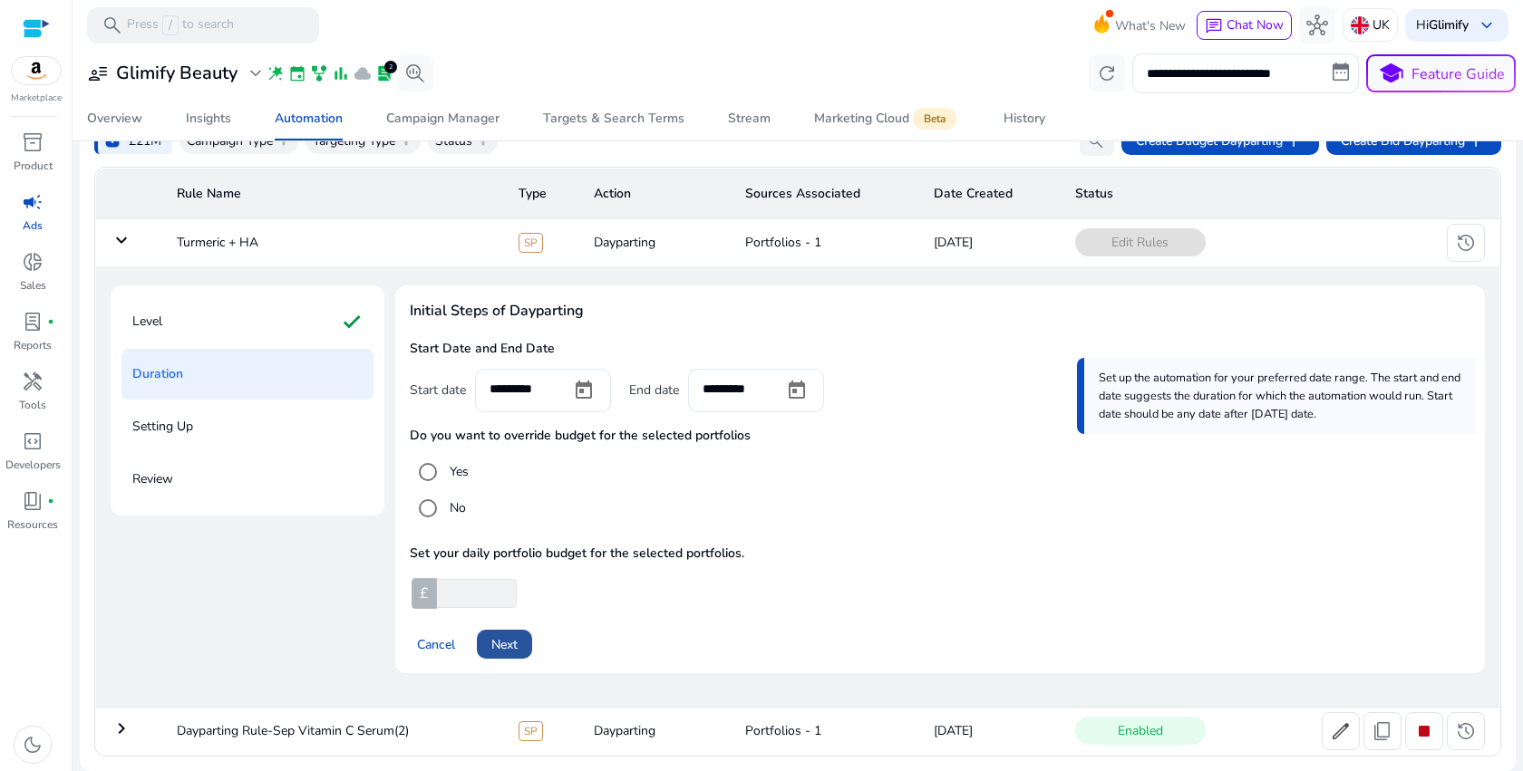
click at [512, 644] on span "Next" at bounding box center [504, 644] width 26 height 19
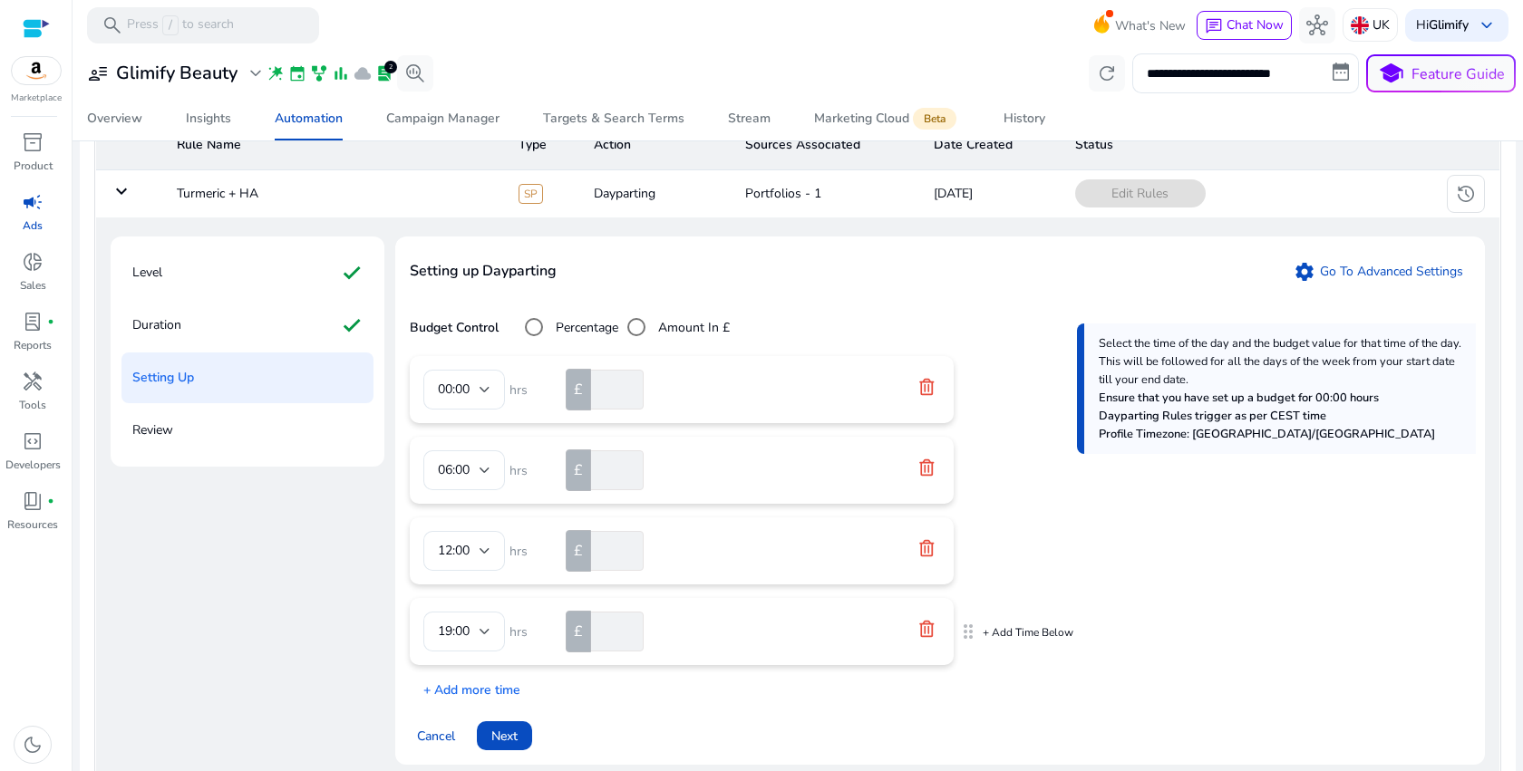
scroll to position [164, 0]
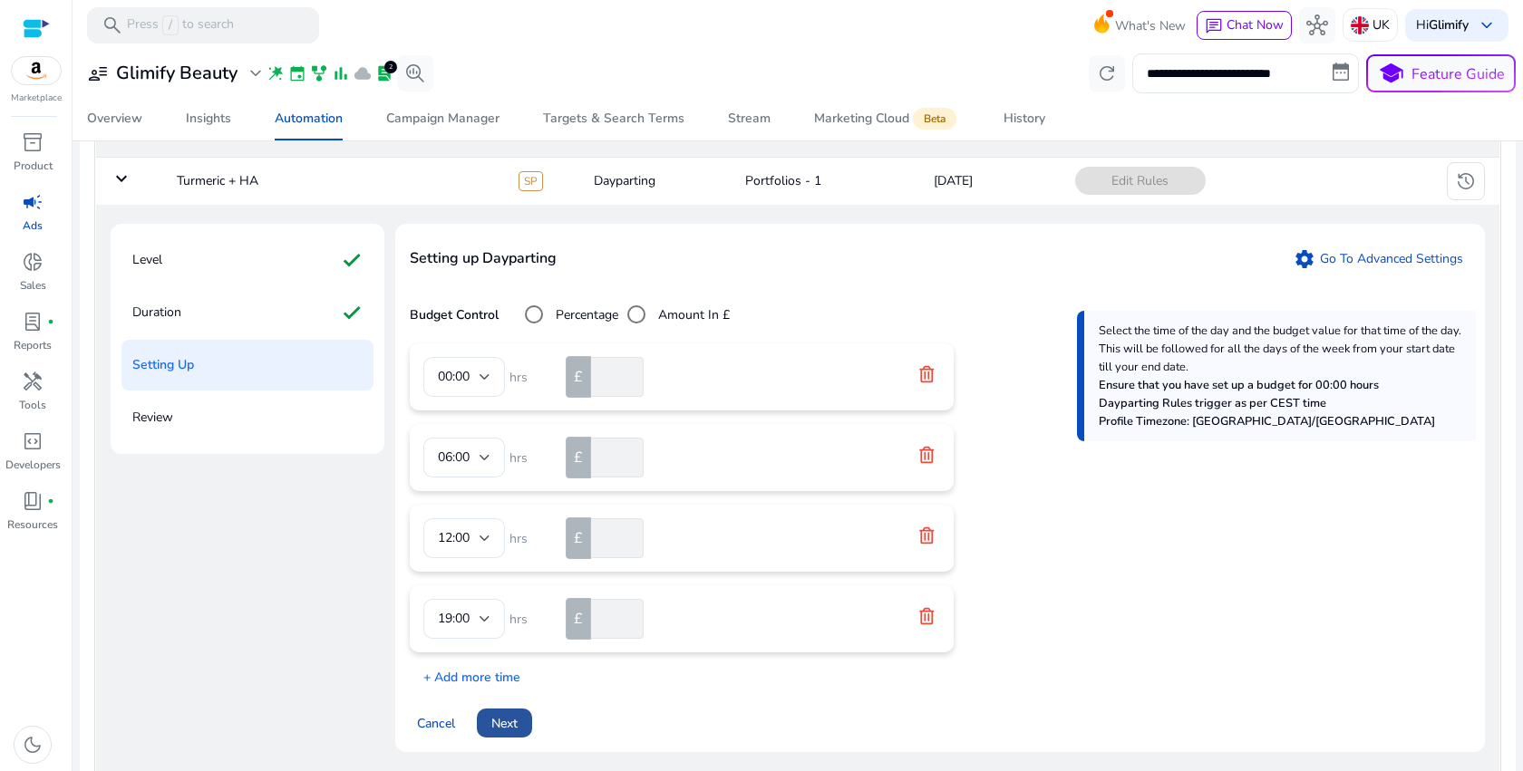
click at [508, 720] on span "Next" at bounding box center [504, 723] width 26 height 19
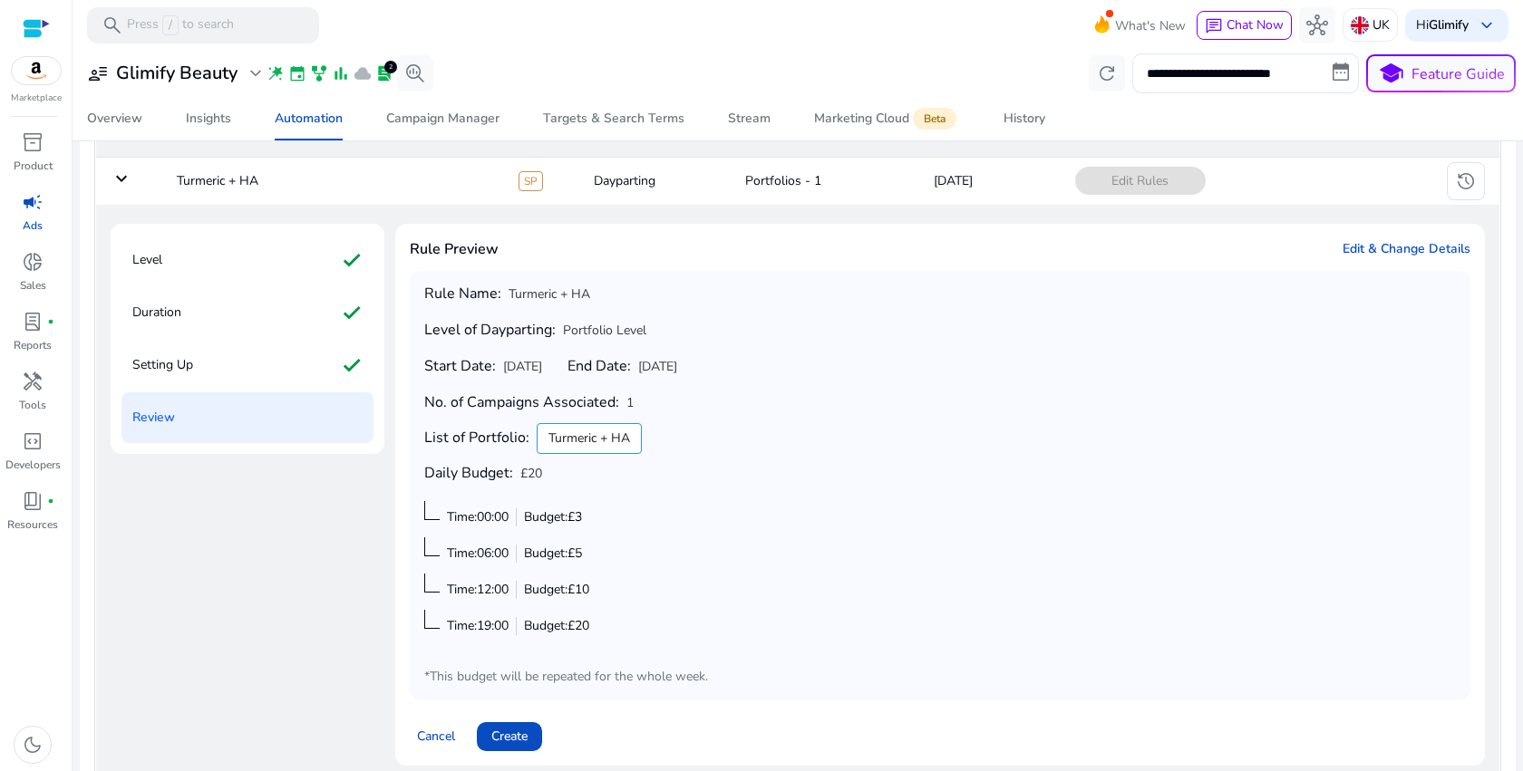
scroll to position [225, 0]
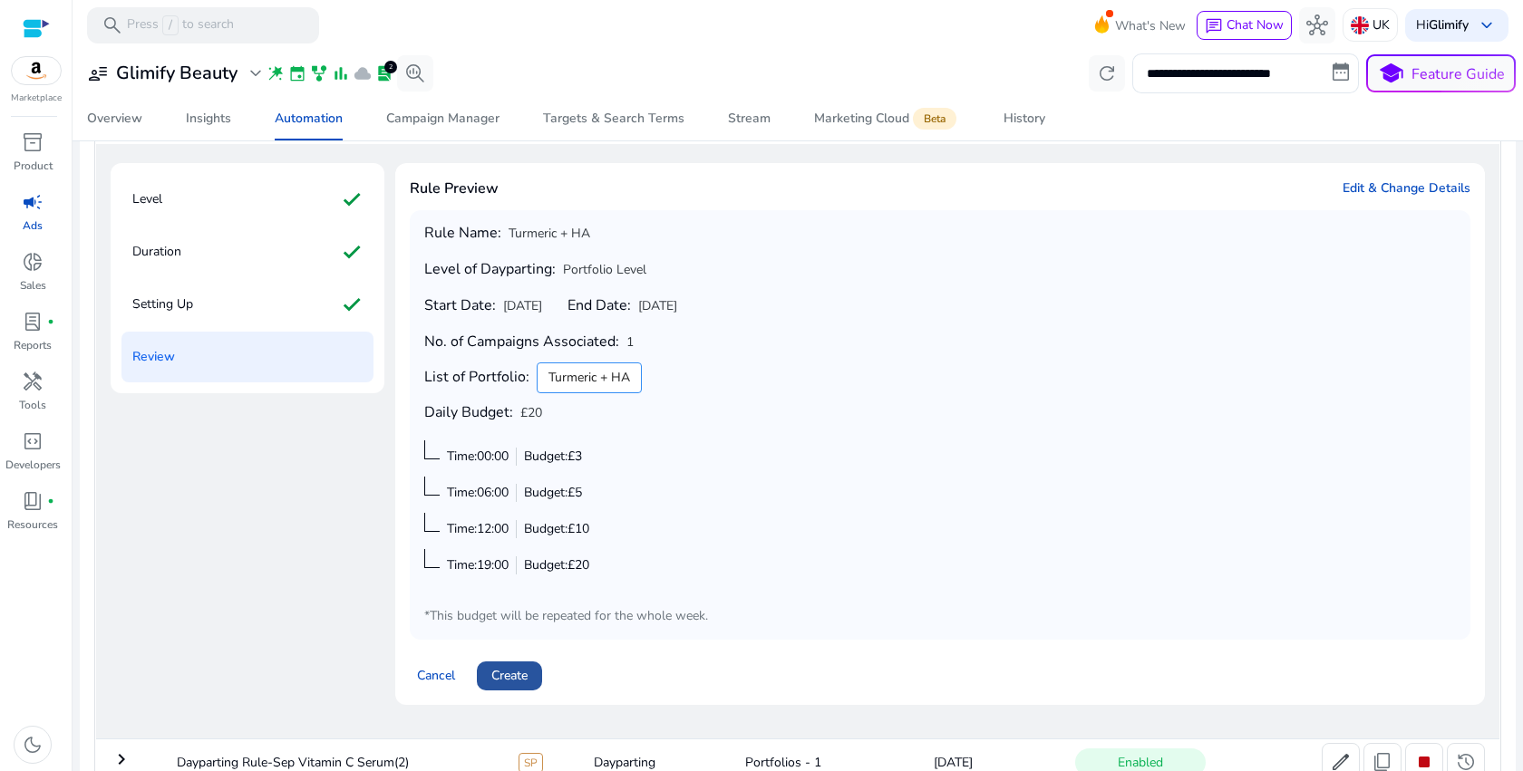
click at [520, 679] on span "Create" at bounding box center [509, 675] width 36 height 19
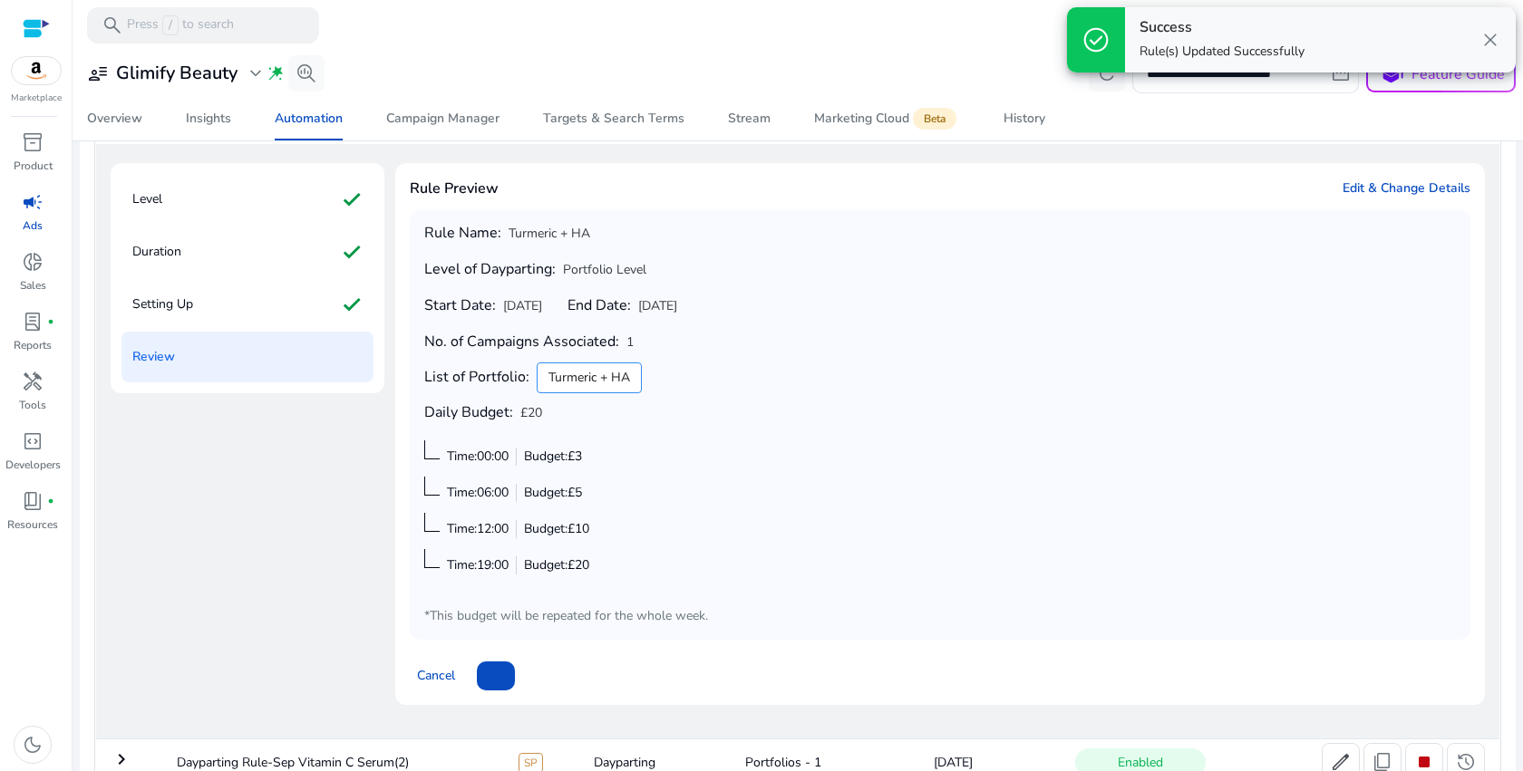
scroll to position [0, 0]
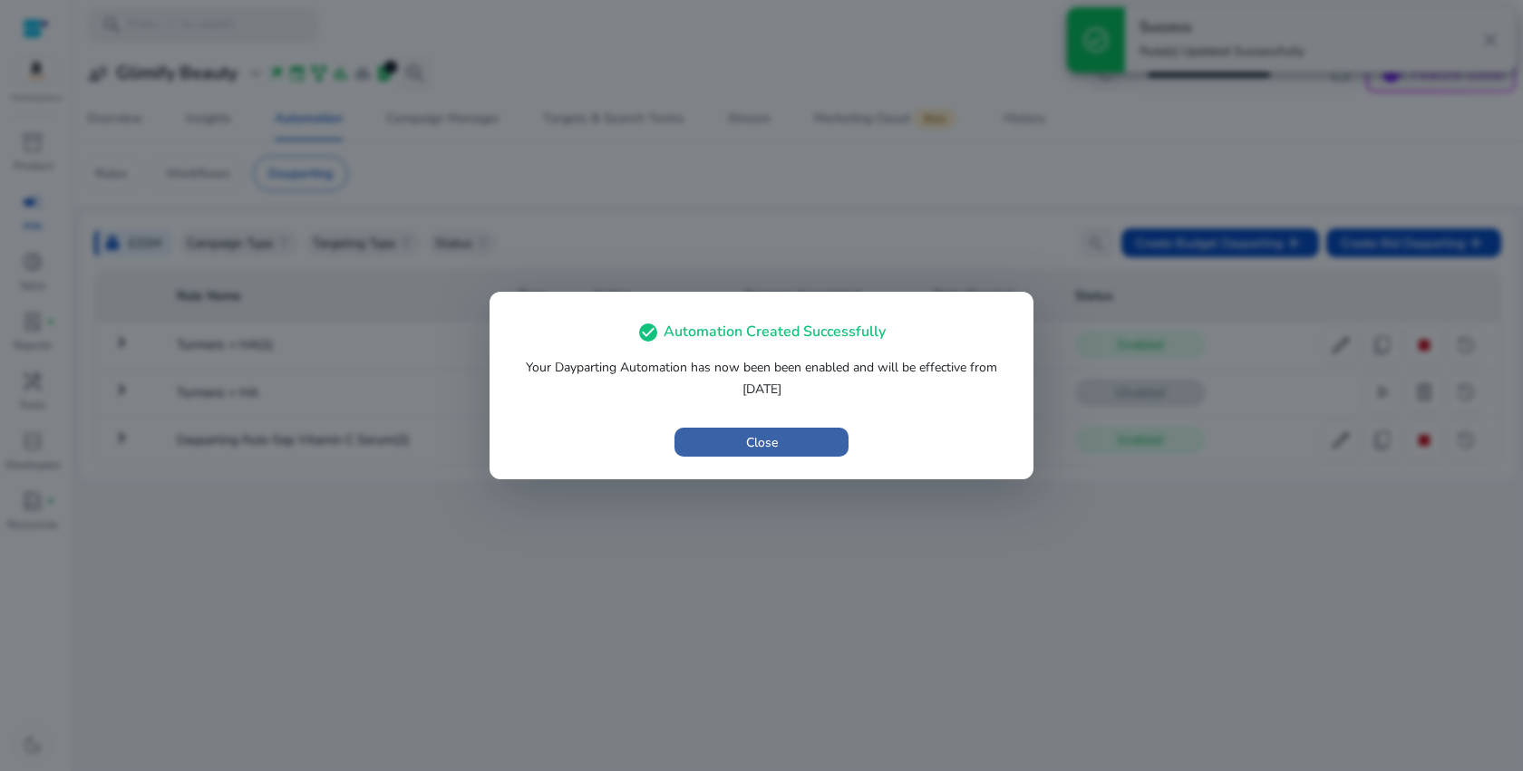
click at [798, 446] on span "button" at bounding box center [761, 443] width 174 height 44
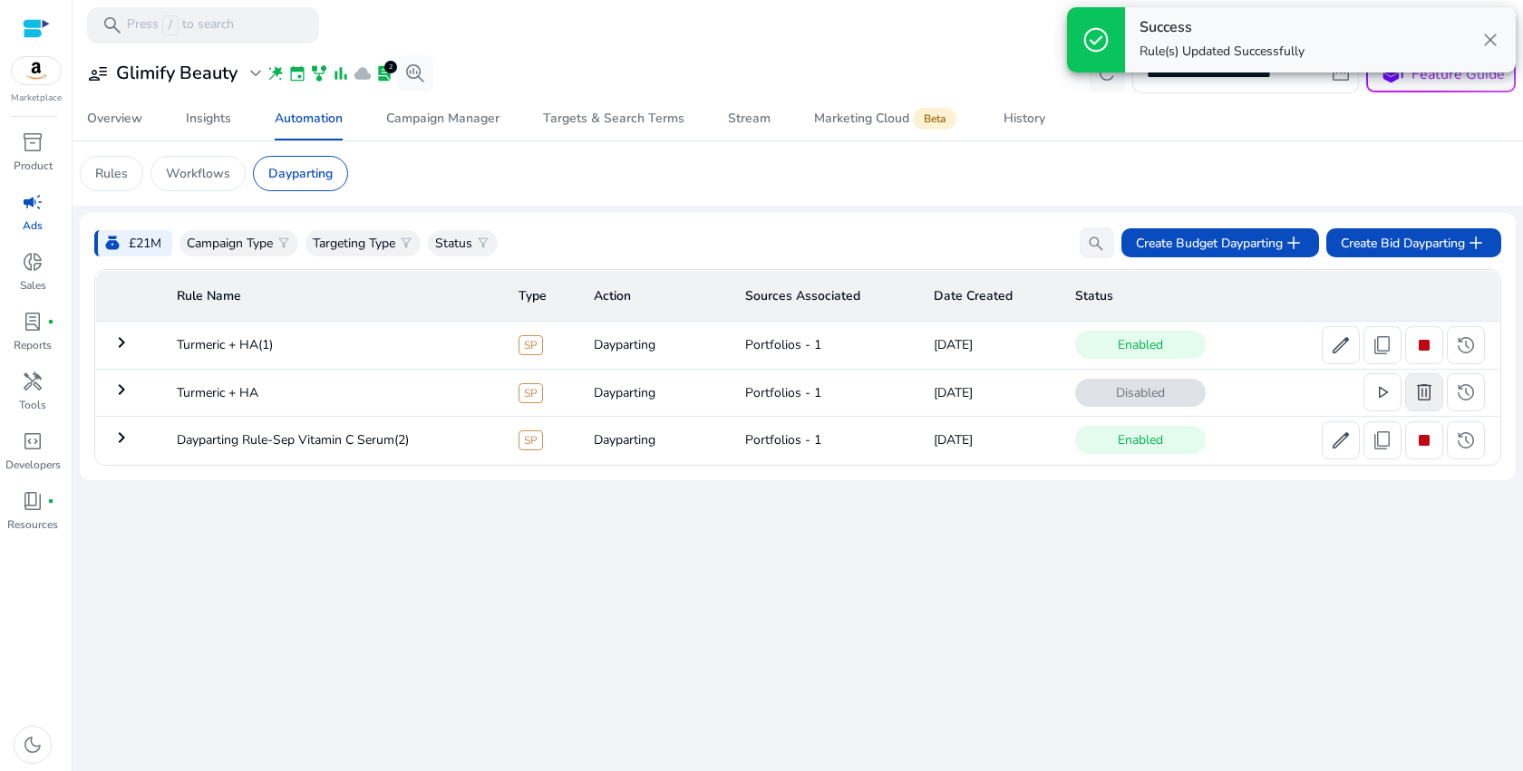
click at [1427, 403] on span "delete" at bounding box center [1424, 393] width 22 height 22
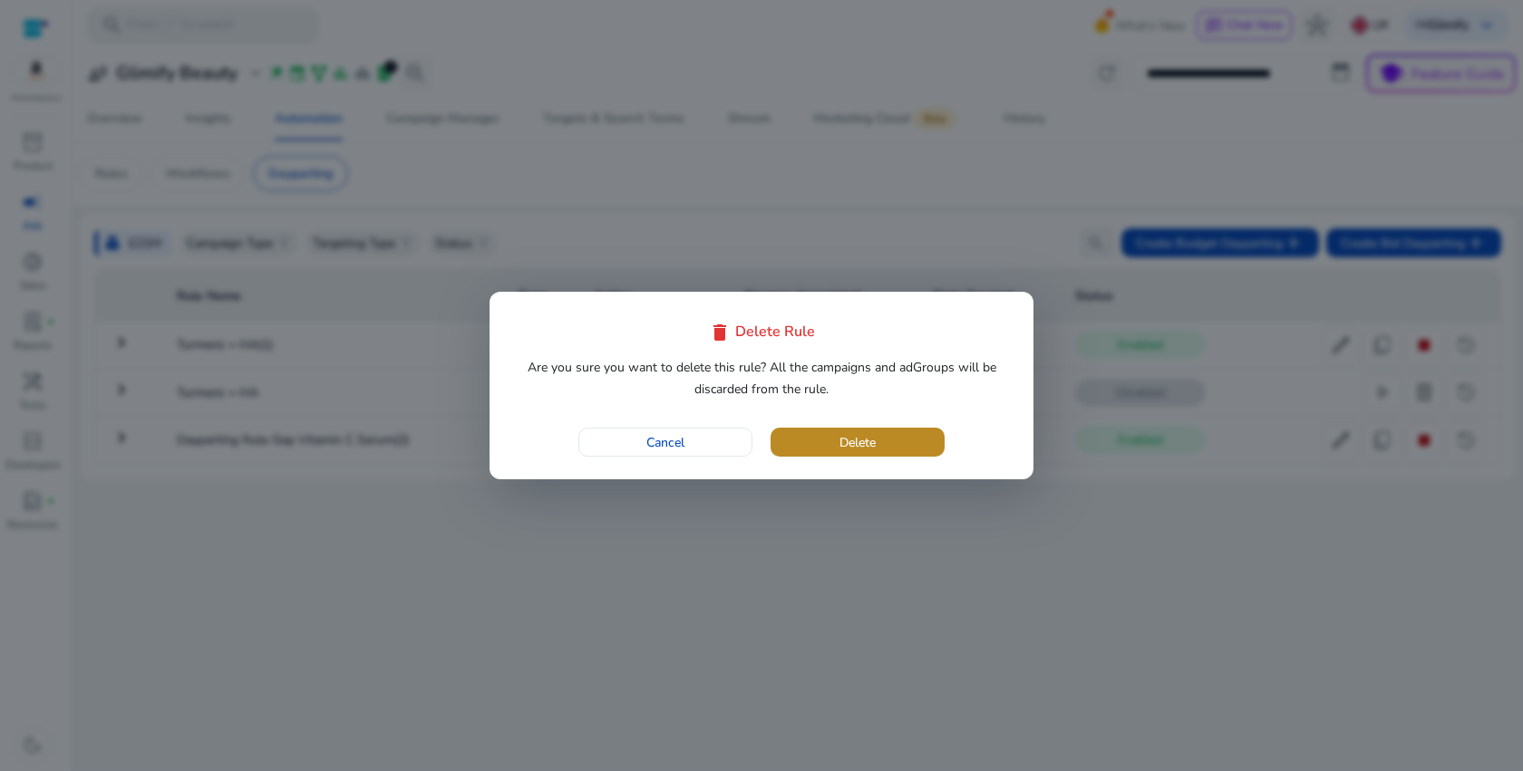
click at [819, 445] on span "button" at bounding box center [857, 443] width 174 height 44
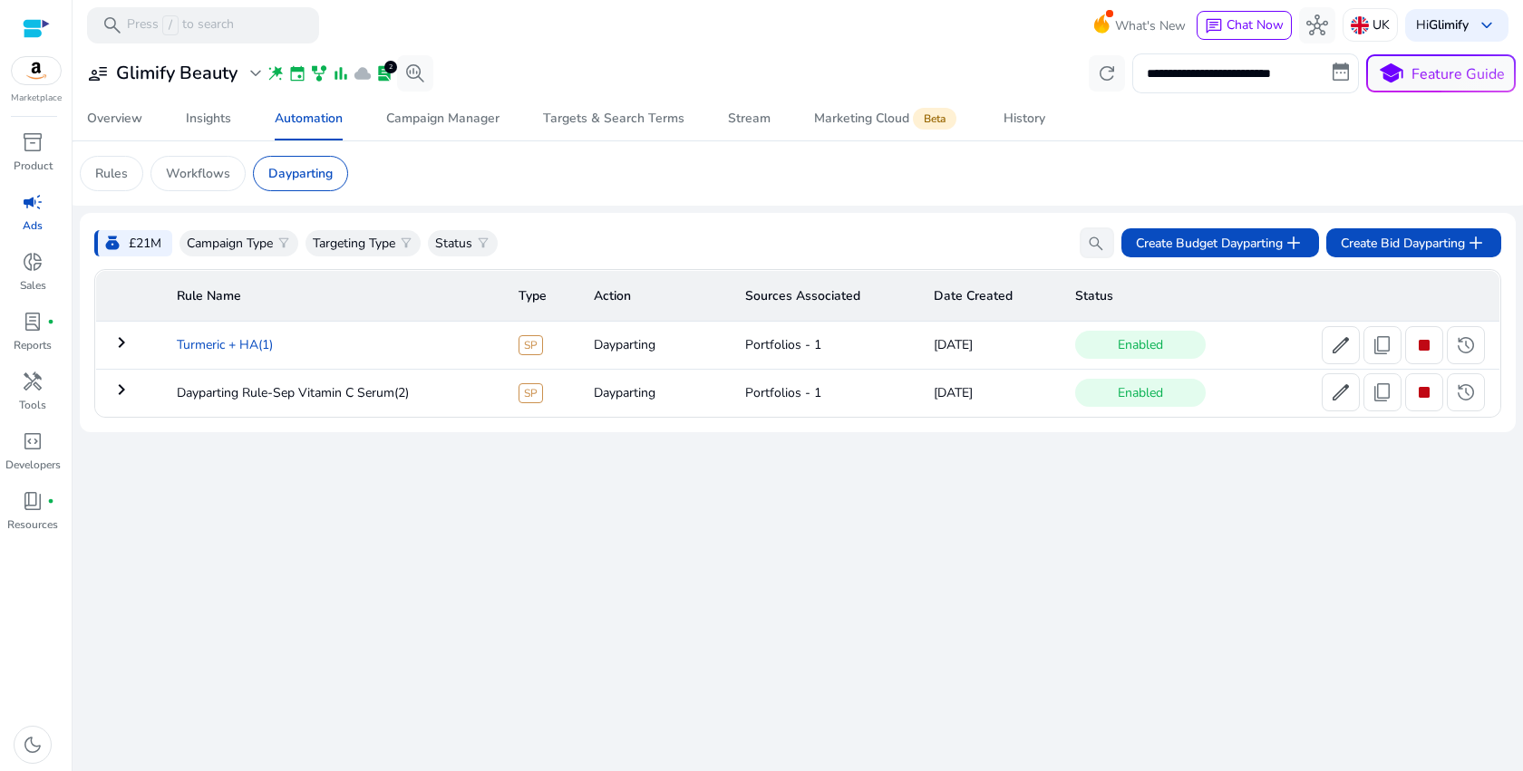
click at [198, 343] on td "Turmeric + HA(1)" at bounding box center [333, 345] width 342 height 47
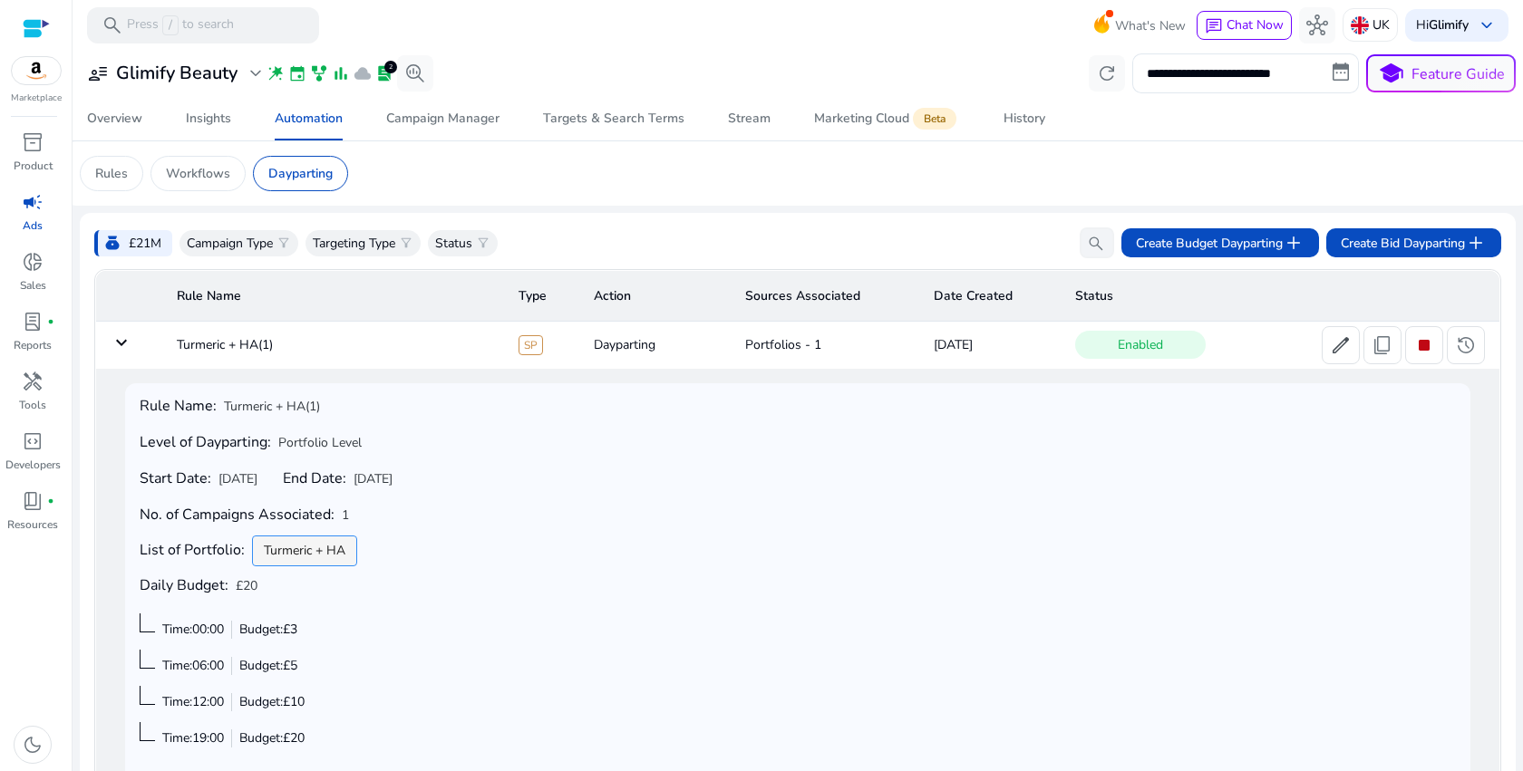
click at [282, 547] on span "Turmeric + HA" at bounding box center [305, 550] width 82 height 19
click at [125, 340] on mat-icon "keyboard_arrow_down" at bounding box center [122, 343] width 22 height 22
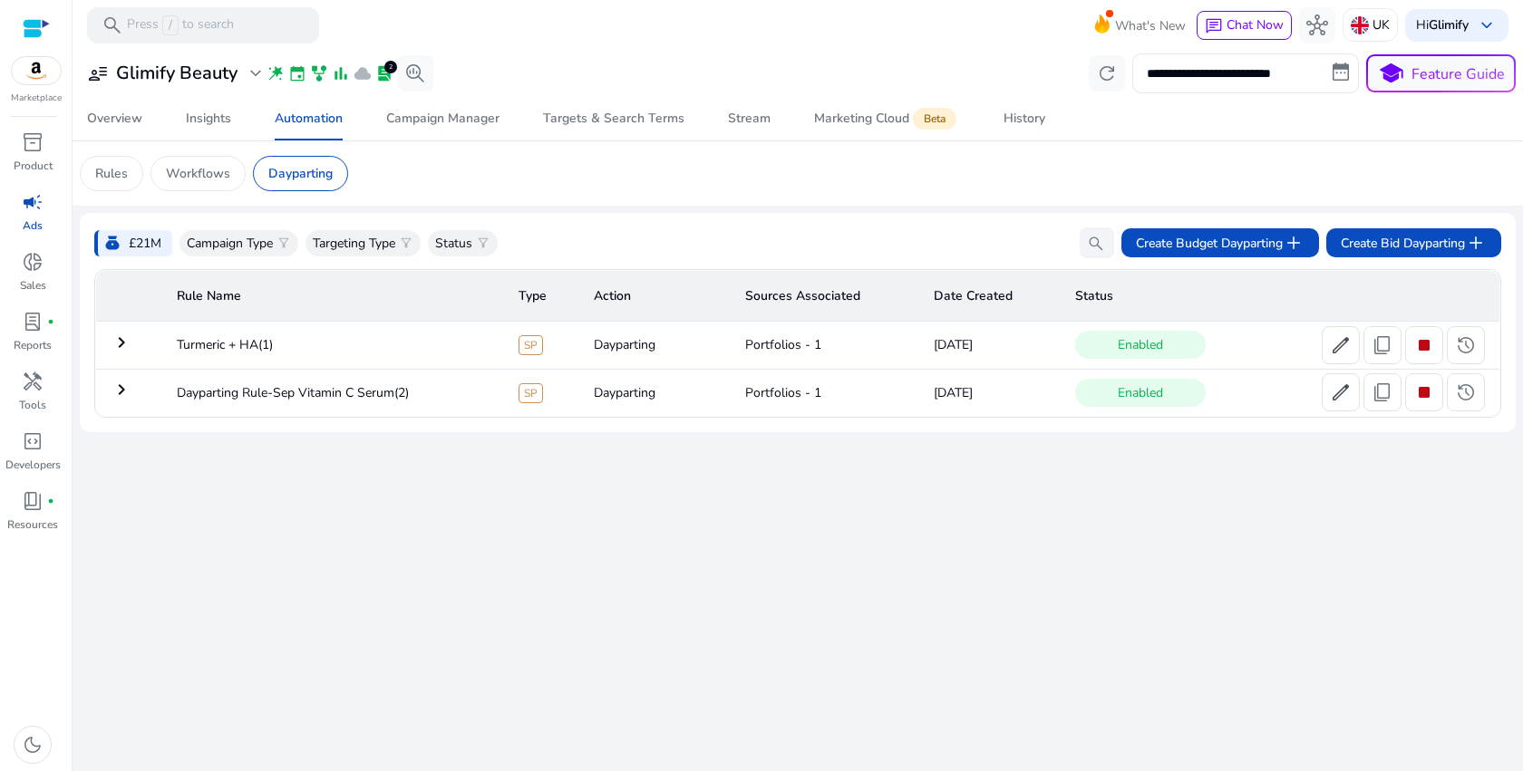
click at [127, 377] on td "keyboard_arrow_right" at bounding box center [129, 392] width 67 height 47
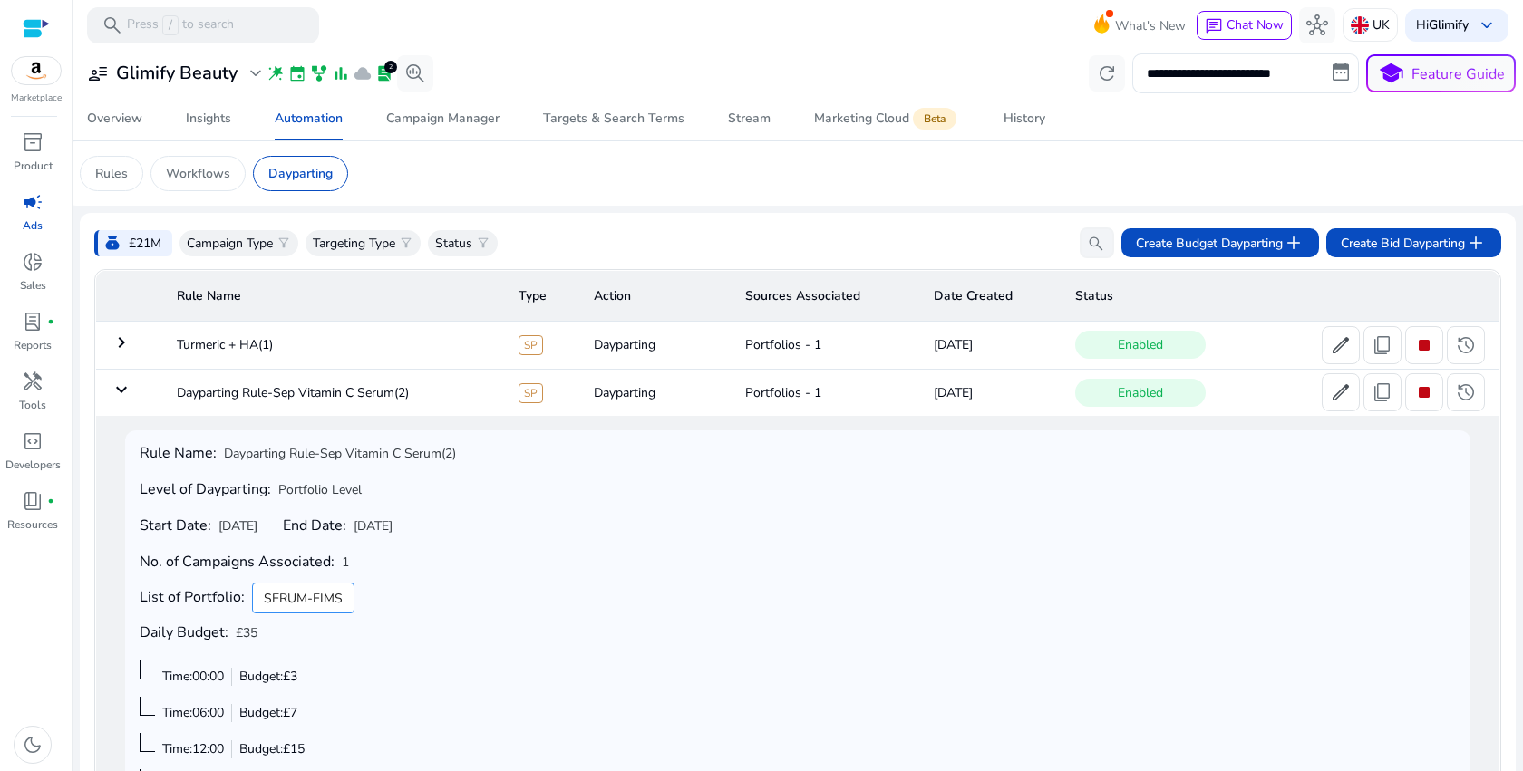
click at [122, 392] on mat-icon "keyboard_arrow_down" at bounding box center [122, 390] width 22 height 22
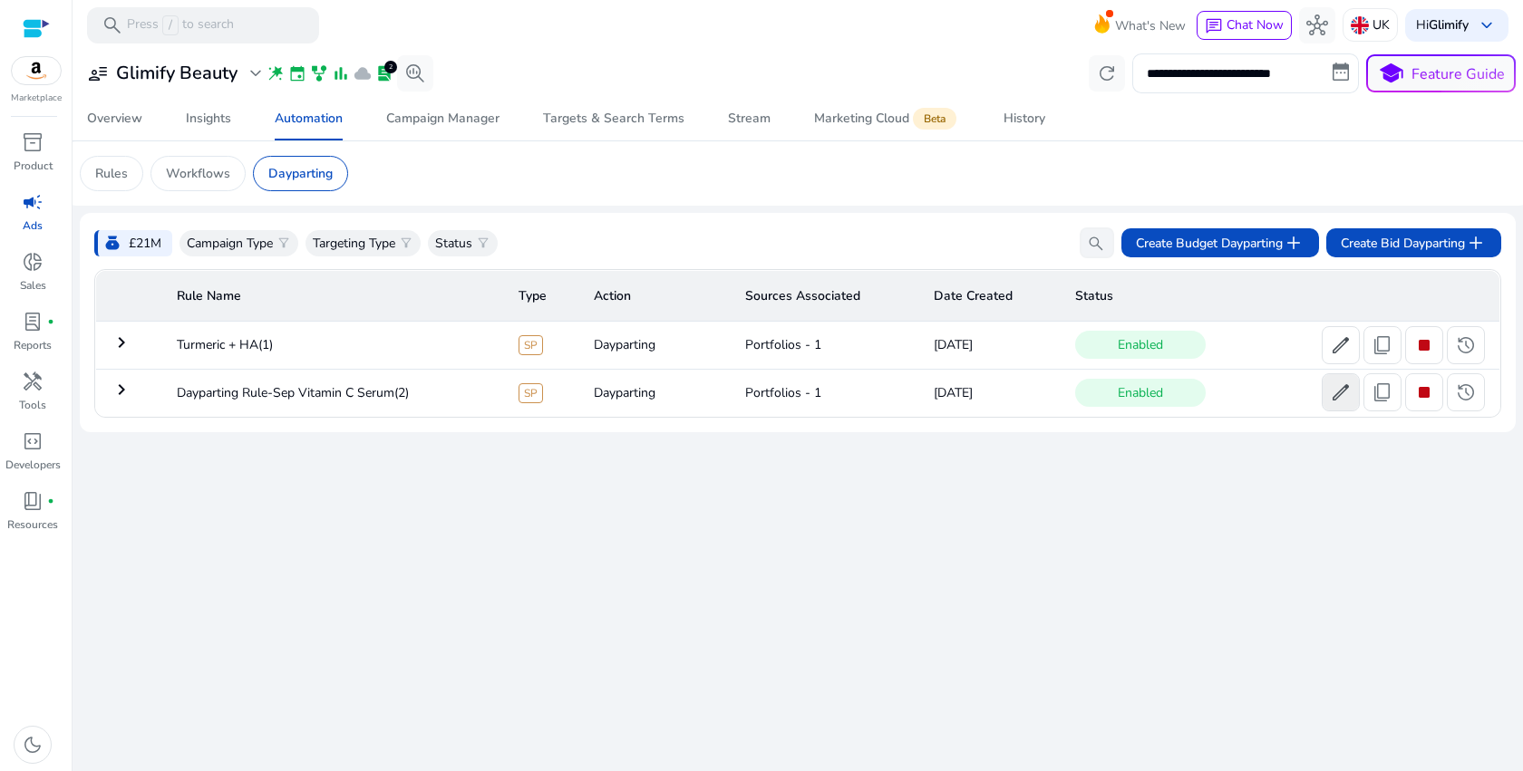
click at [1332, 393] on span "edit" at bounding box center [1340, 393] width 22 height 22
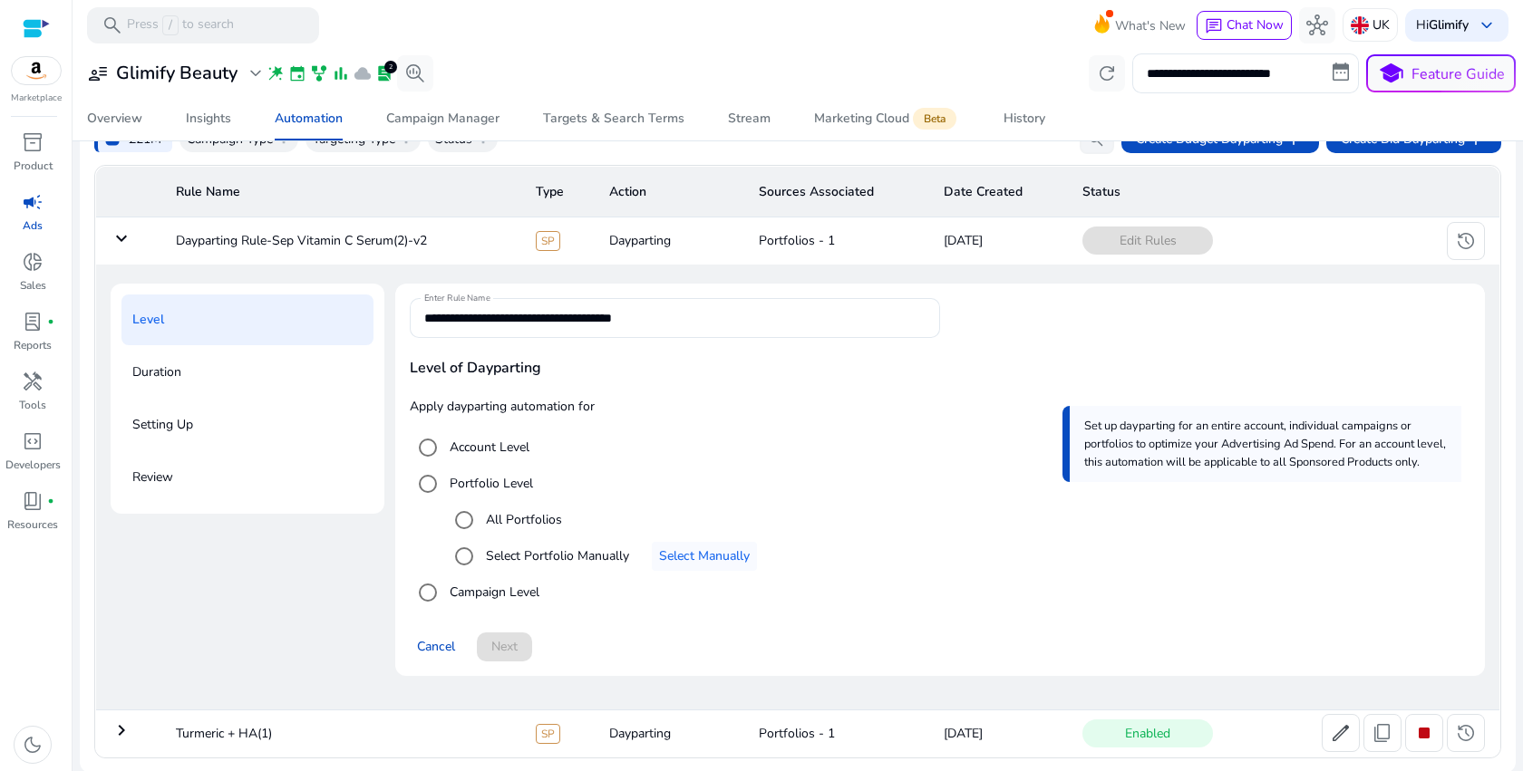
scroll to position [108, 0]
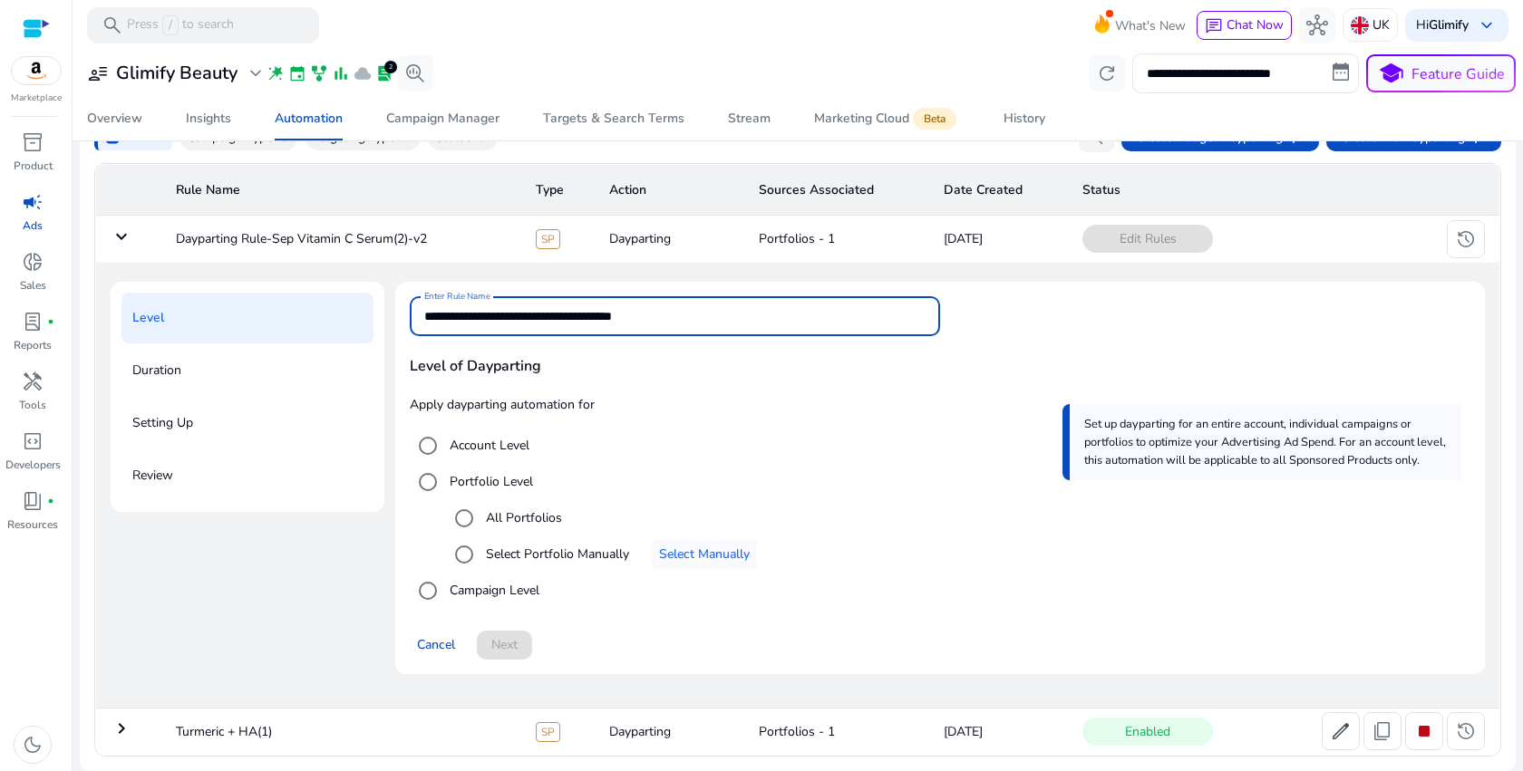
drag, startPoint x: 717, startPoint y: 305, endPoint x: 382, endPoint y: 317, distance: 335.6
click at [382, 318] on div "**********" at bounding box center [798, 485] width 1374 height 407
click at [611, 324] on input "**********" at bounding box center [674, 316] width 501 height 20
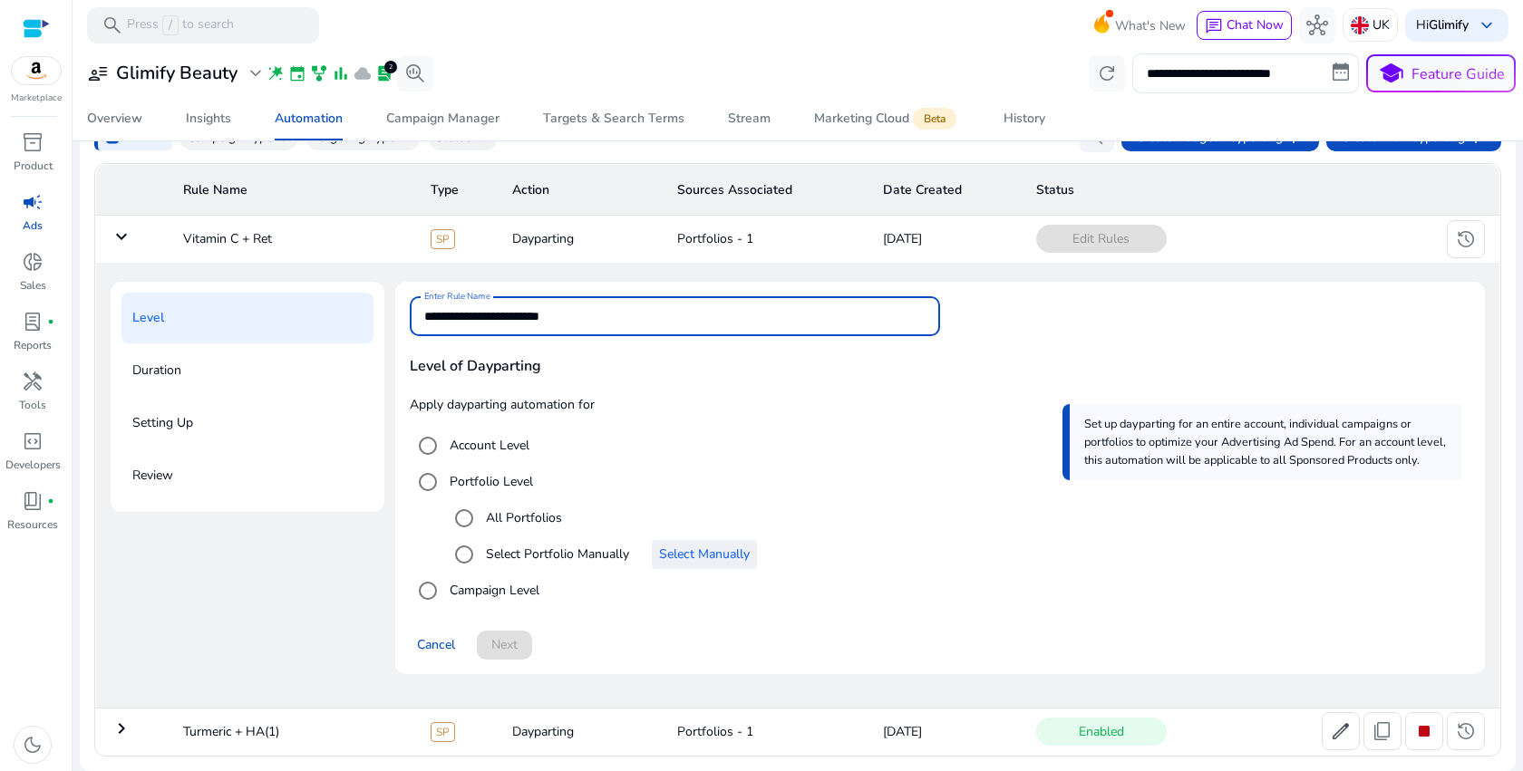
type input "**********"
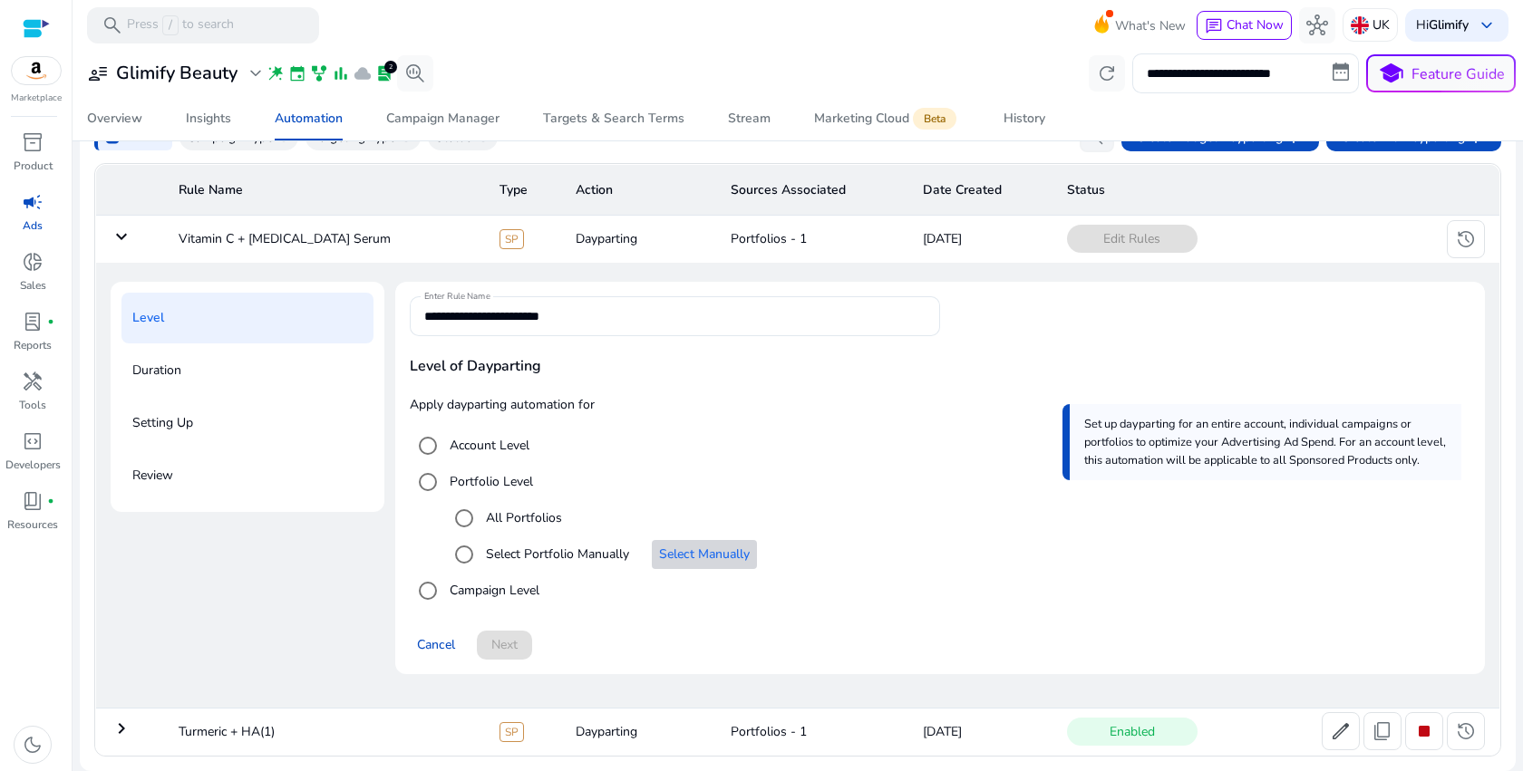
click at [701, 546] on span "Select Manually" at bounding box center [704, 554] width 91 height 19
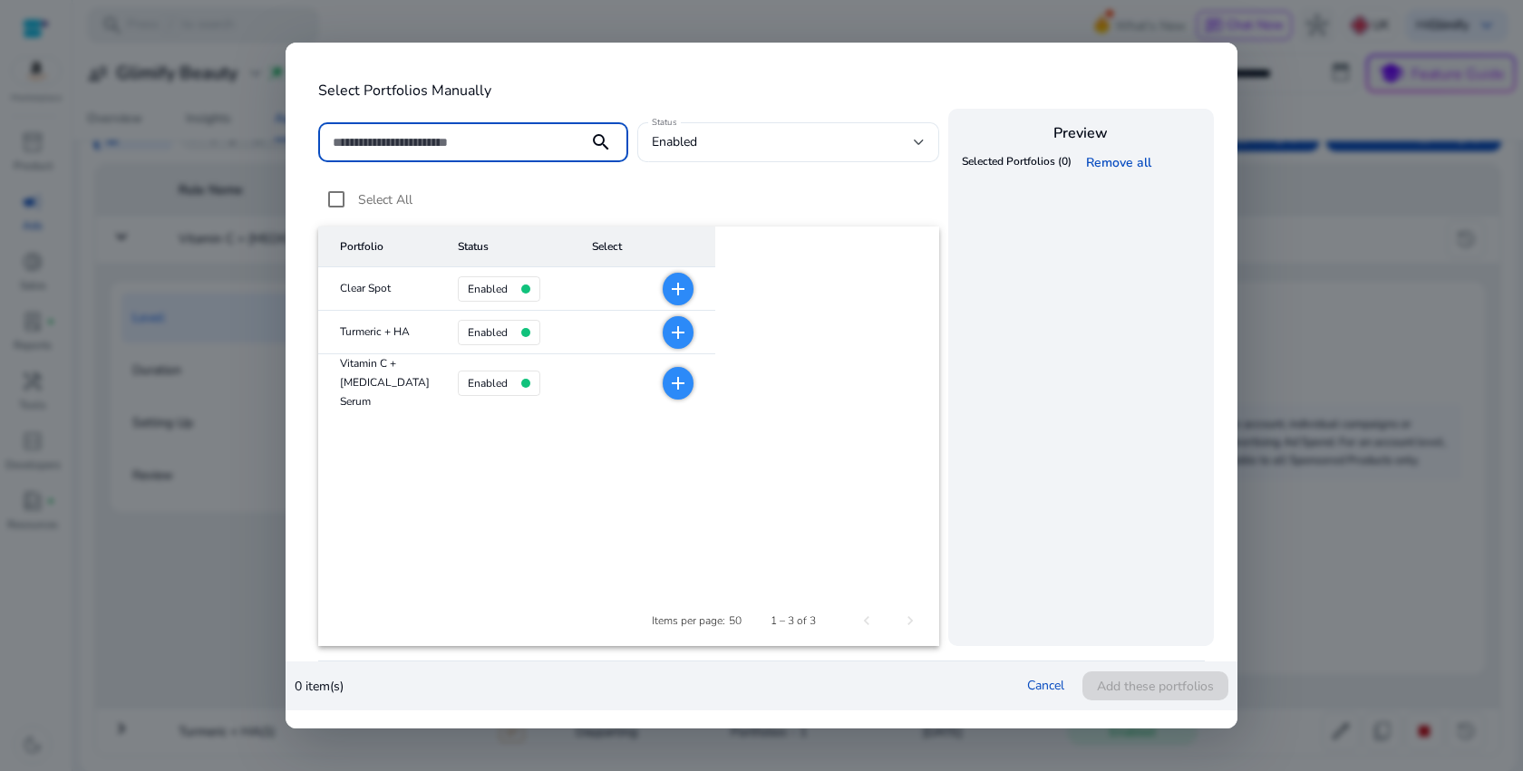
click at [667, 372] on mat-icon "add" at bounding box center [678, 383] width 22 height 22
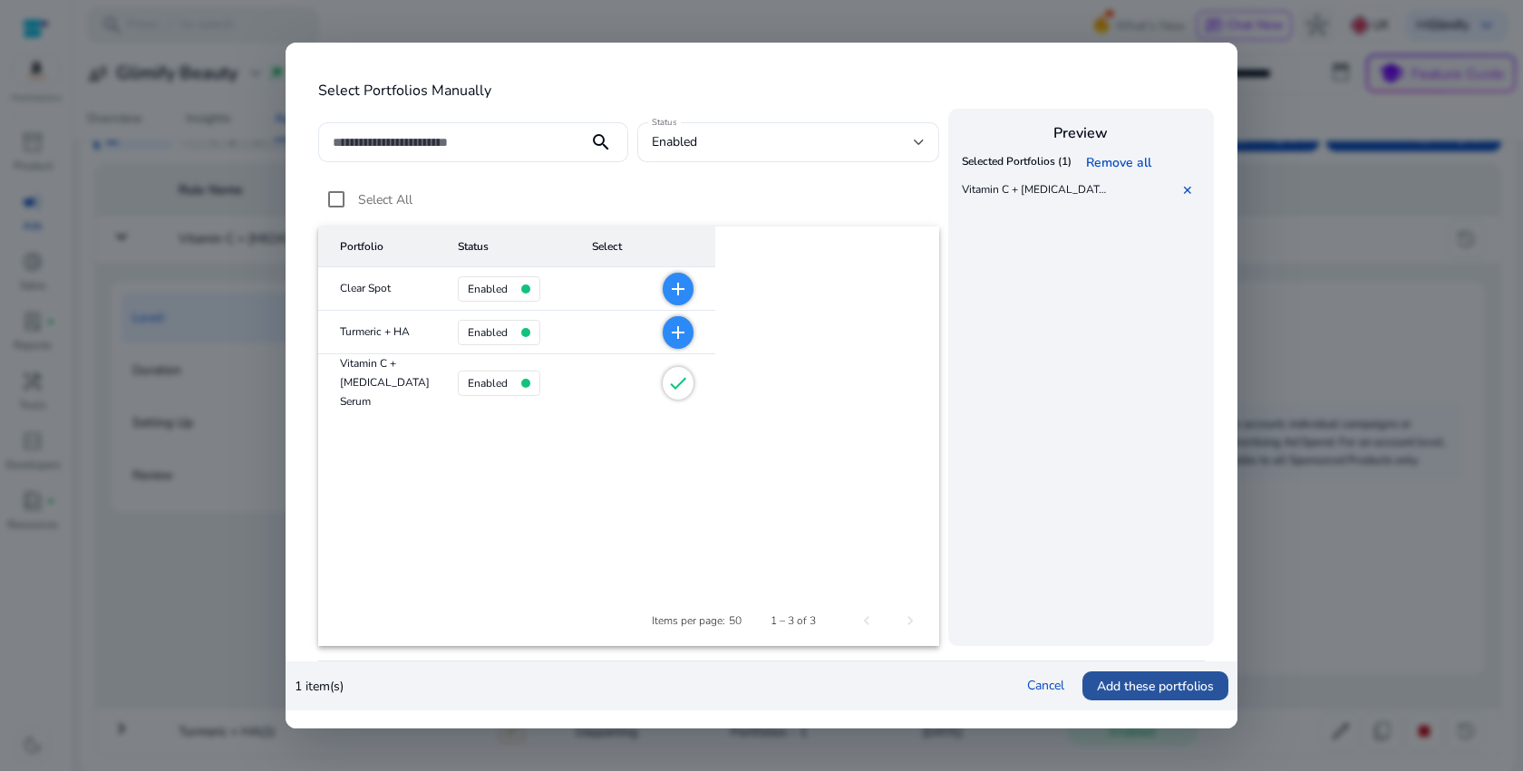
click at [1117, 701] on span at bounding box center [1155, 686] width 146 height 44
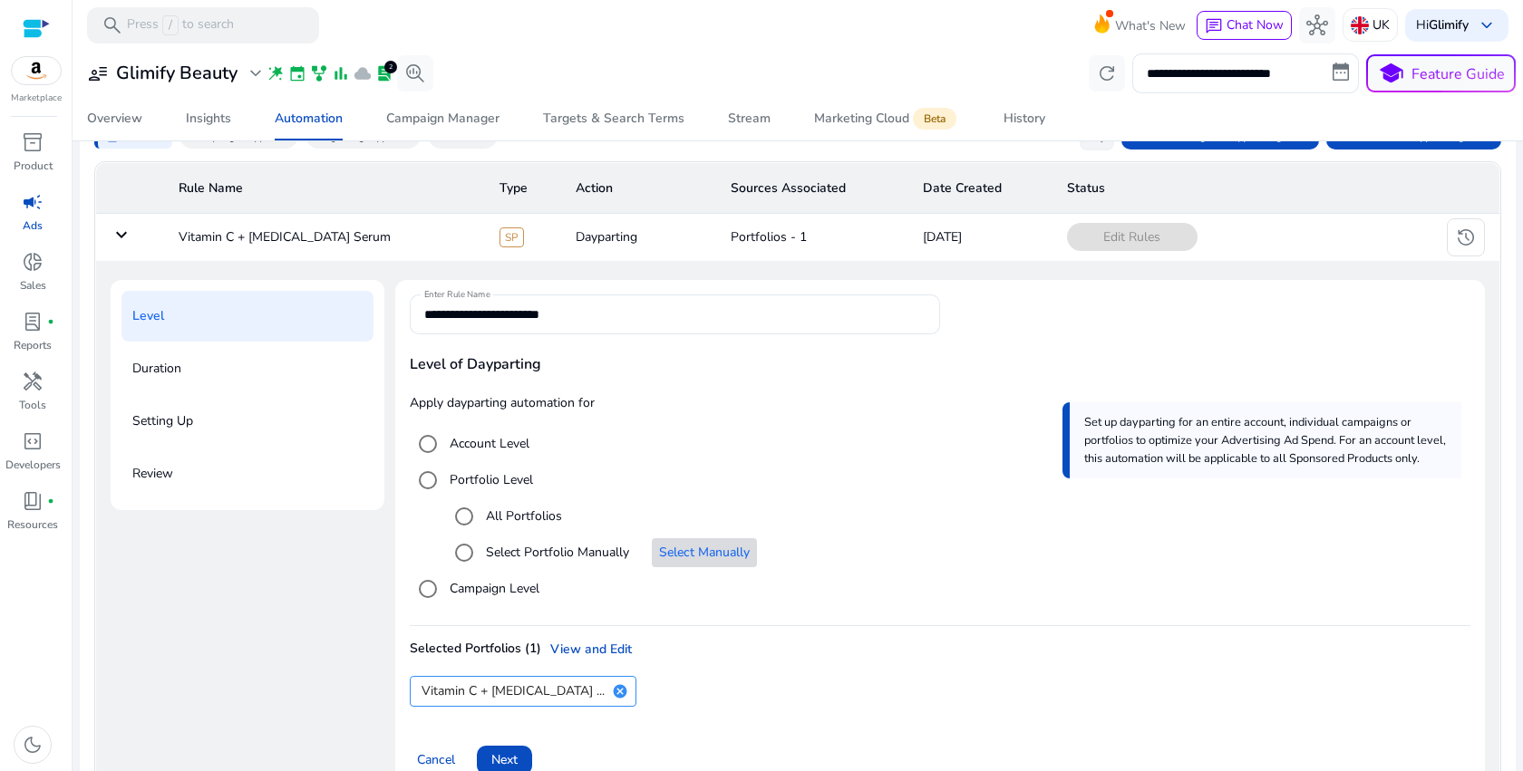
scroll to position [225, 0]
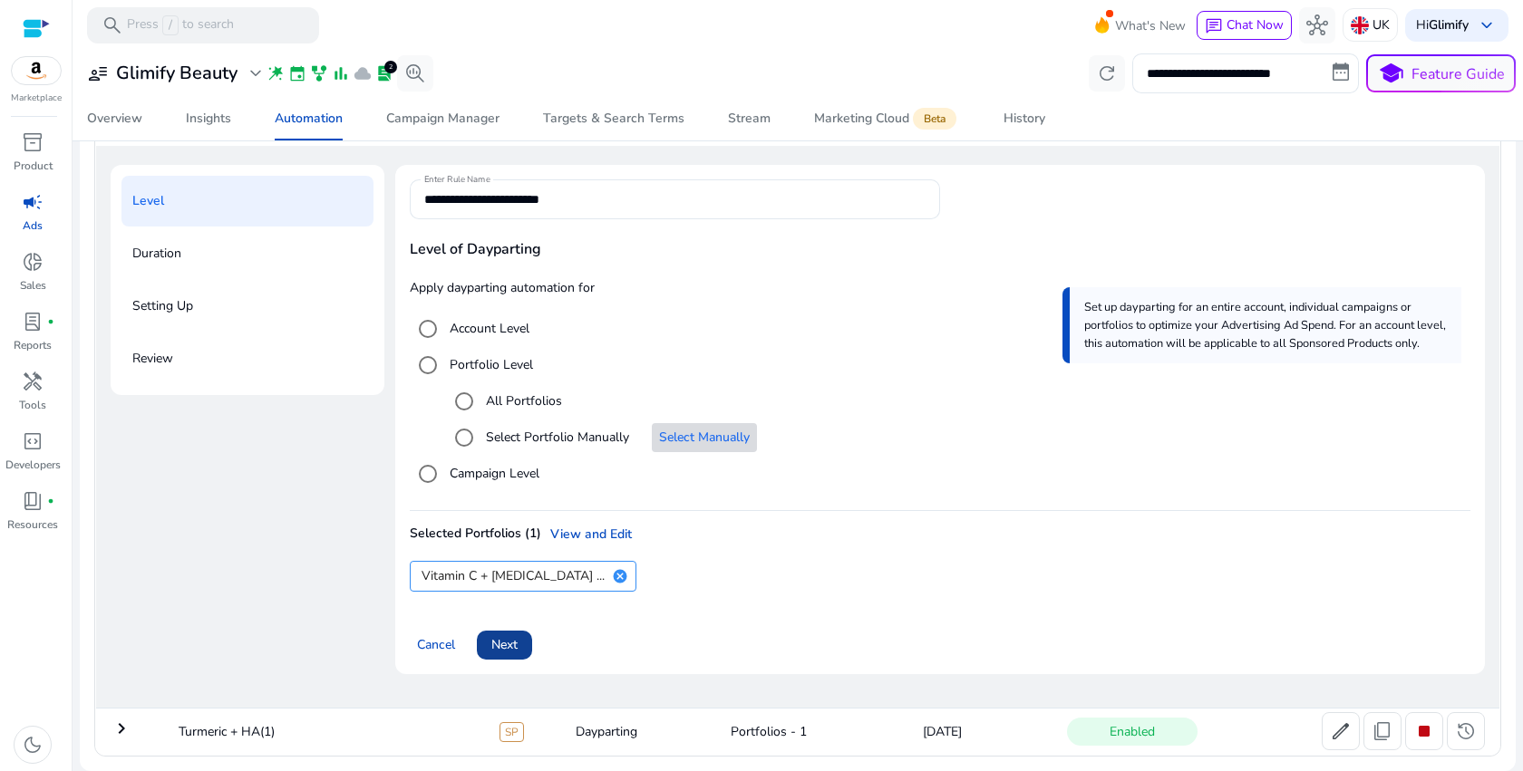
click at [521, 650] on span at bounding box center [504, 646] width 55 height 44
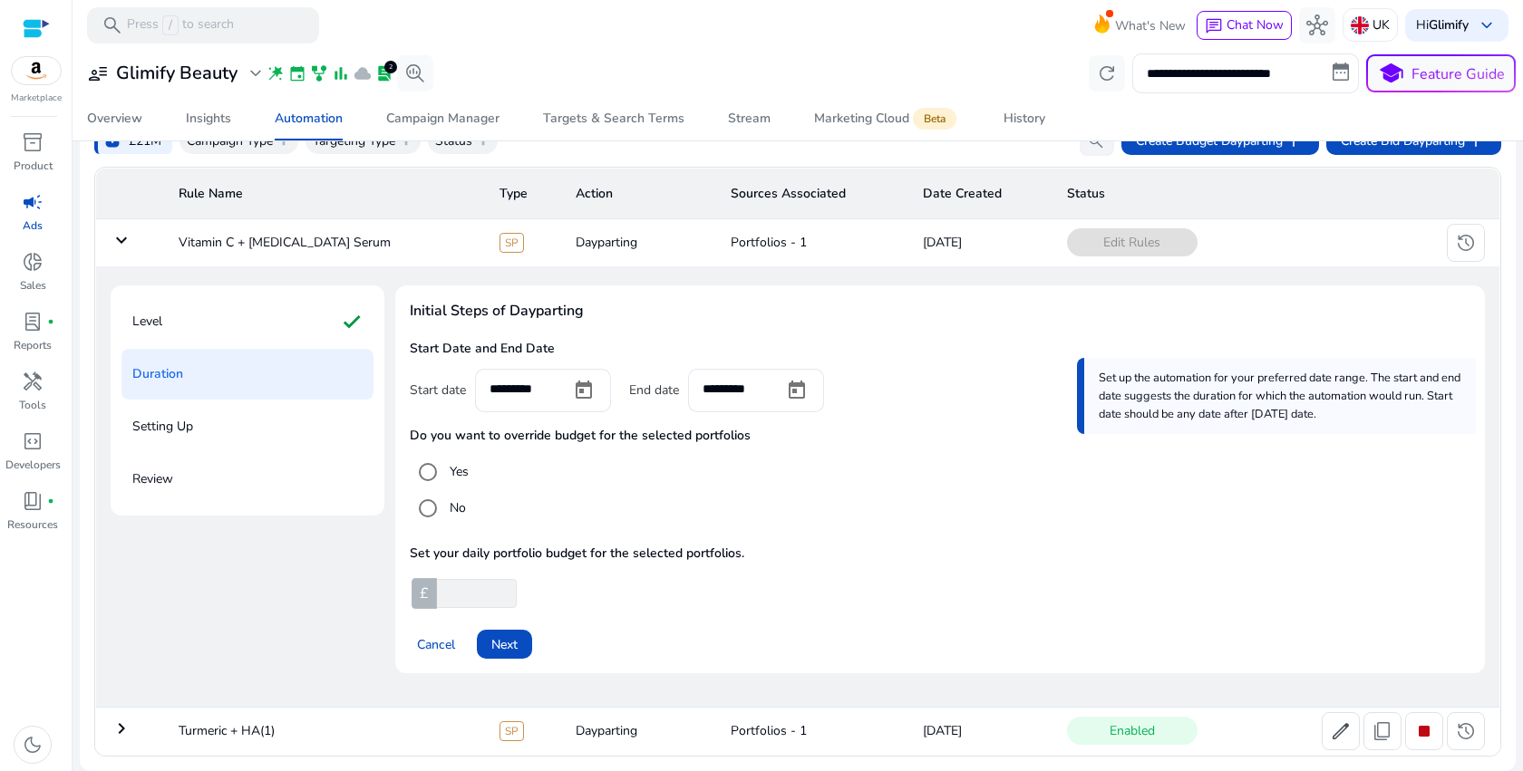
scroll to position [103, 0]
click at [458, 593] on input "**" at bounding box center [474, 593] width 83 height 29
type input "**"
click at [491, 641] on span "Next" at bounding box center [504, 644] width 26 height 19
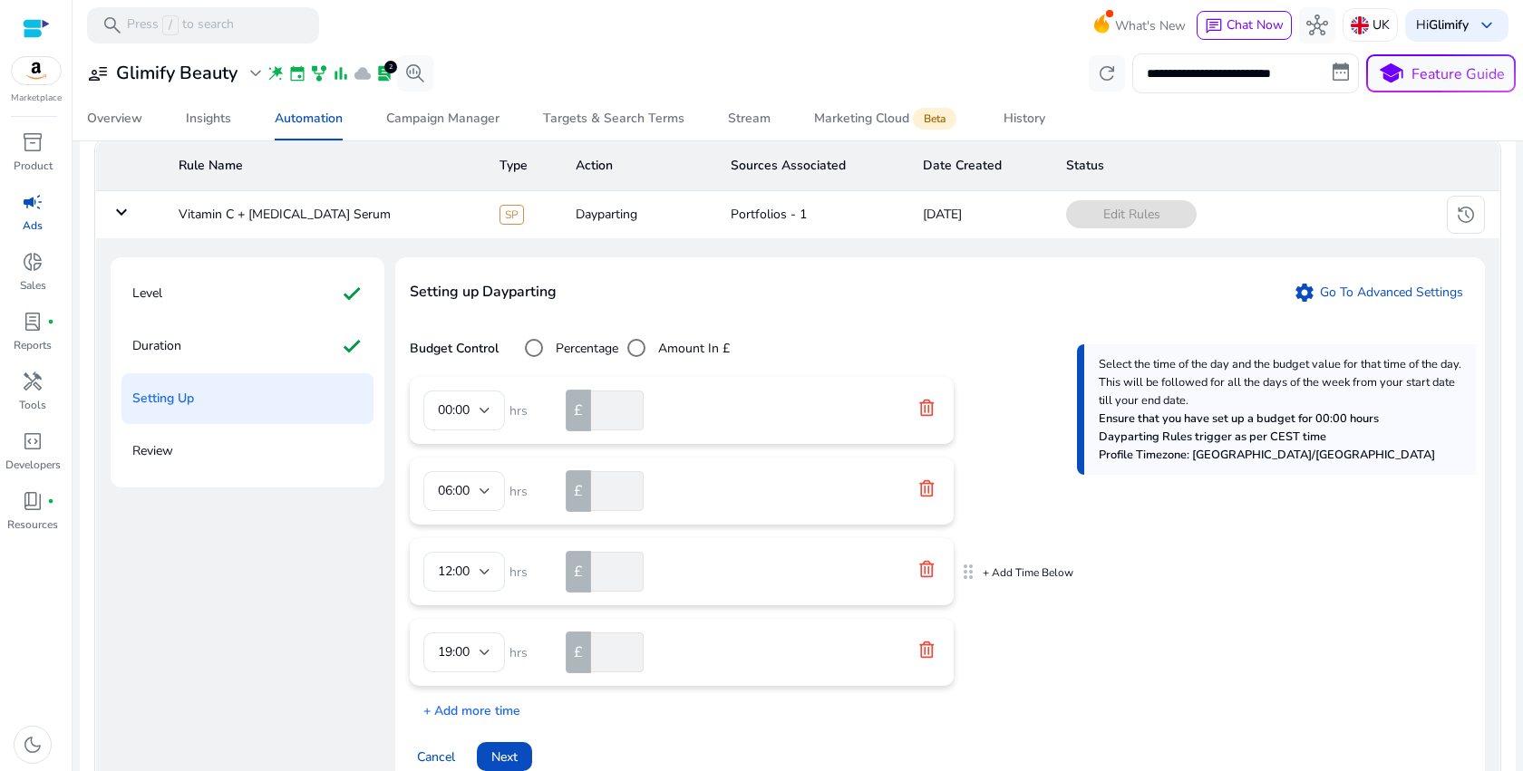
scroll to position [132, 0]
click at [473, 494] on mat-form-field "06:00" at bounding box center [464, 489] width 82 height 40
click at [1000, 495] on p "+ Add Time Below" at bounding box center [1027, 490] width 91 height 15
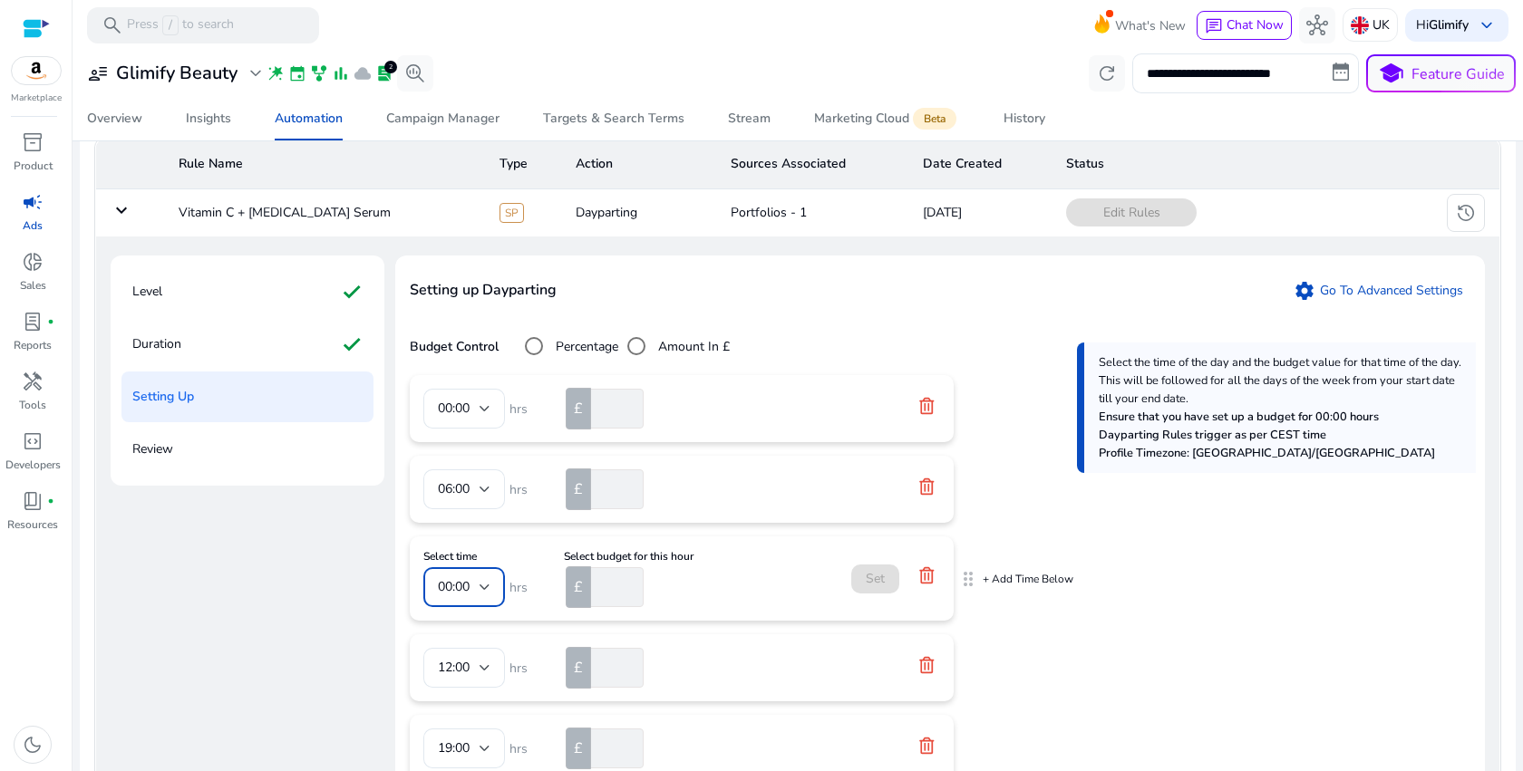
click at [473, 585] on div "00:00" at bounding box center [459, 587] width 42 height 20
click at [450, 352] on span "07:00" at bounding box center [463, 354] width 53 height 20
click at [614, 584] on input "number" at bounding box center [615, 587] width 56 height 40
type input "*"
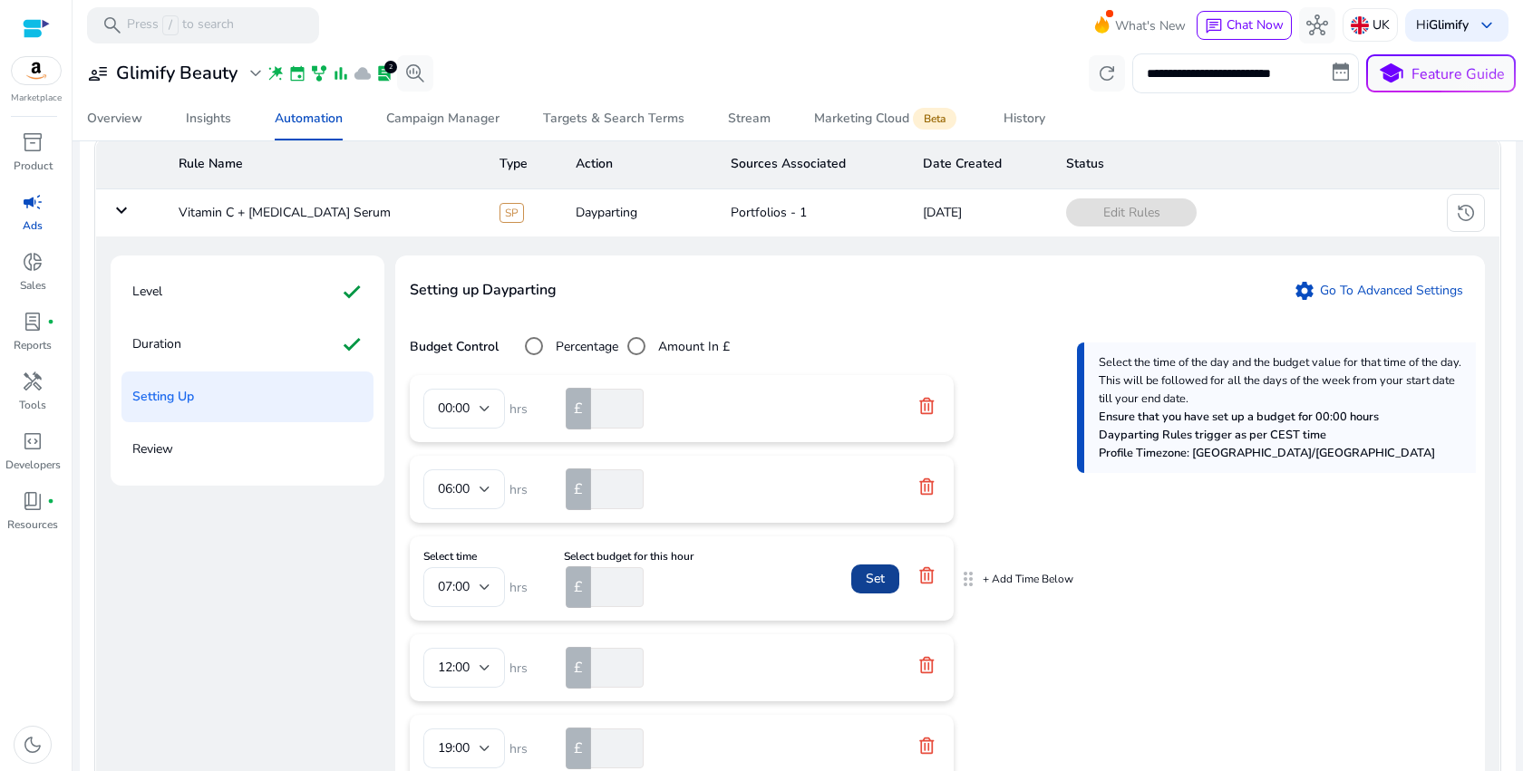
click at [876, 577] on span "Set" at bounding box center [874, 578] width 19 height 19
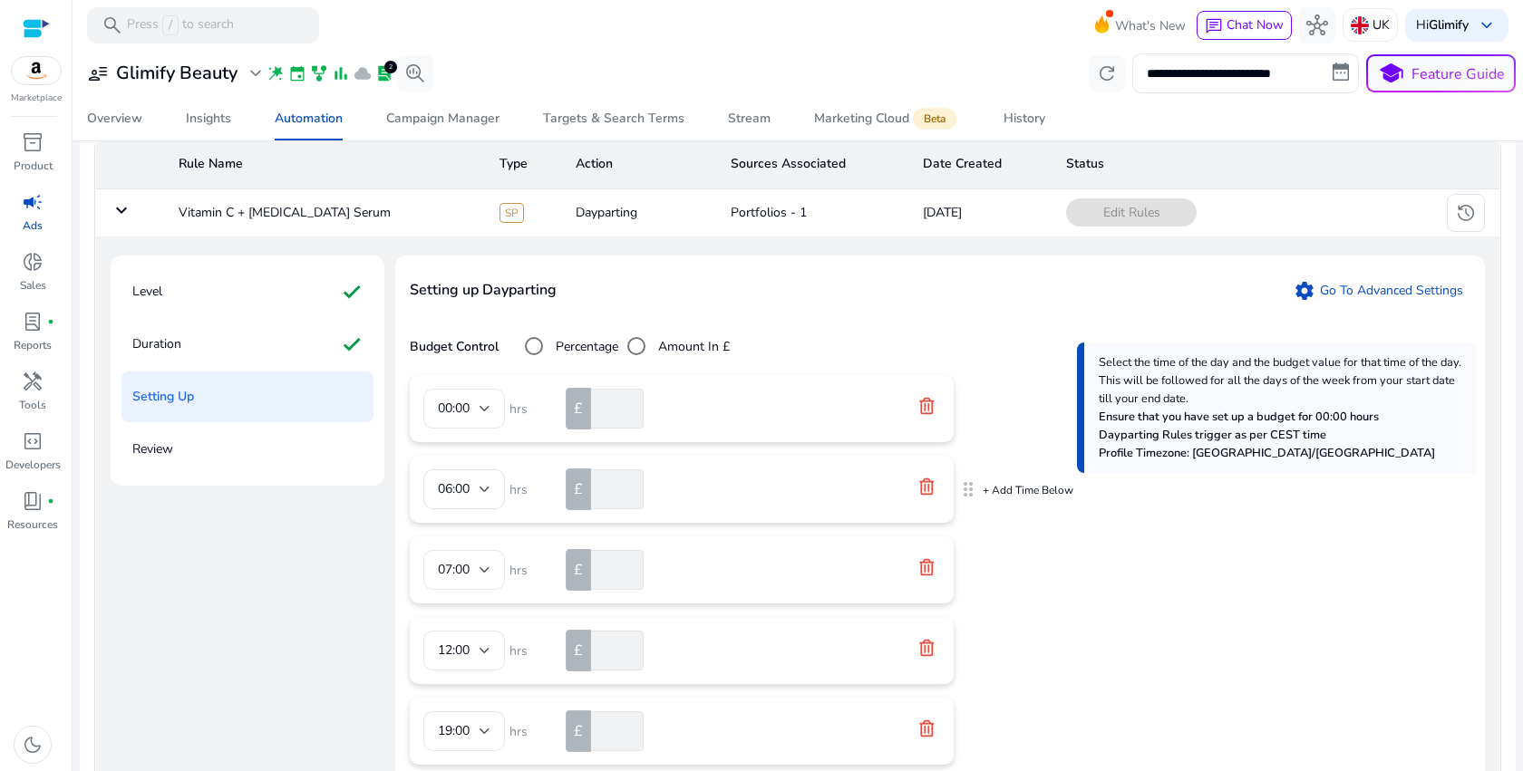
click at [928, 496] on icon at bounding box center [926, 487] width 18 height 18
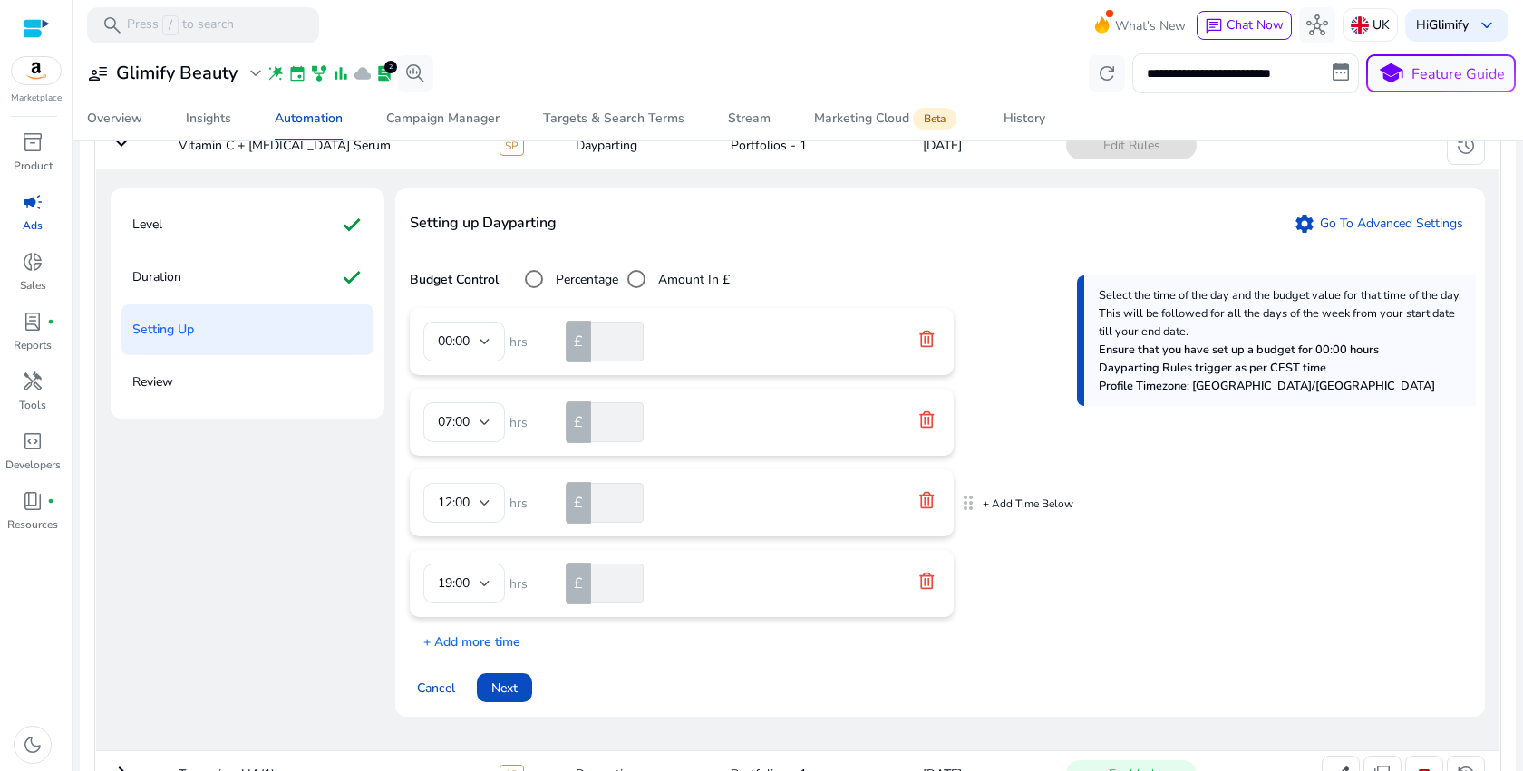
scroll to position [213, 0]
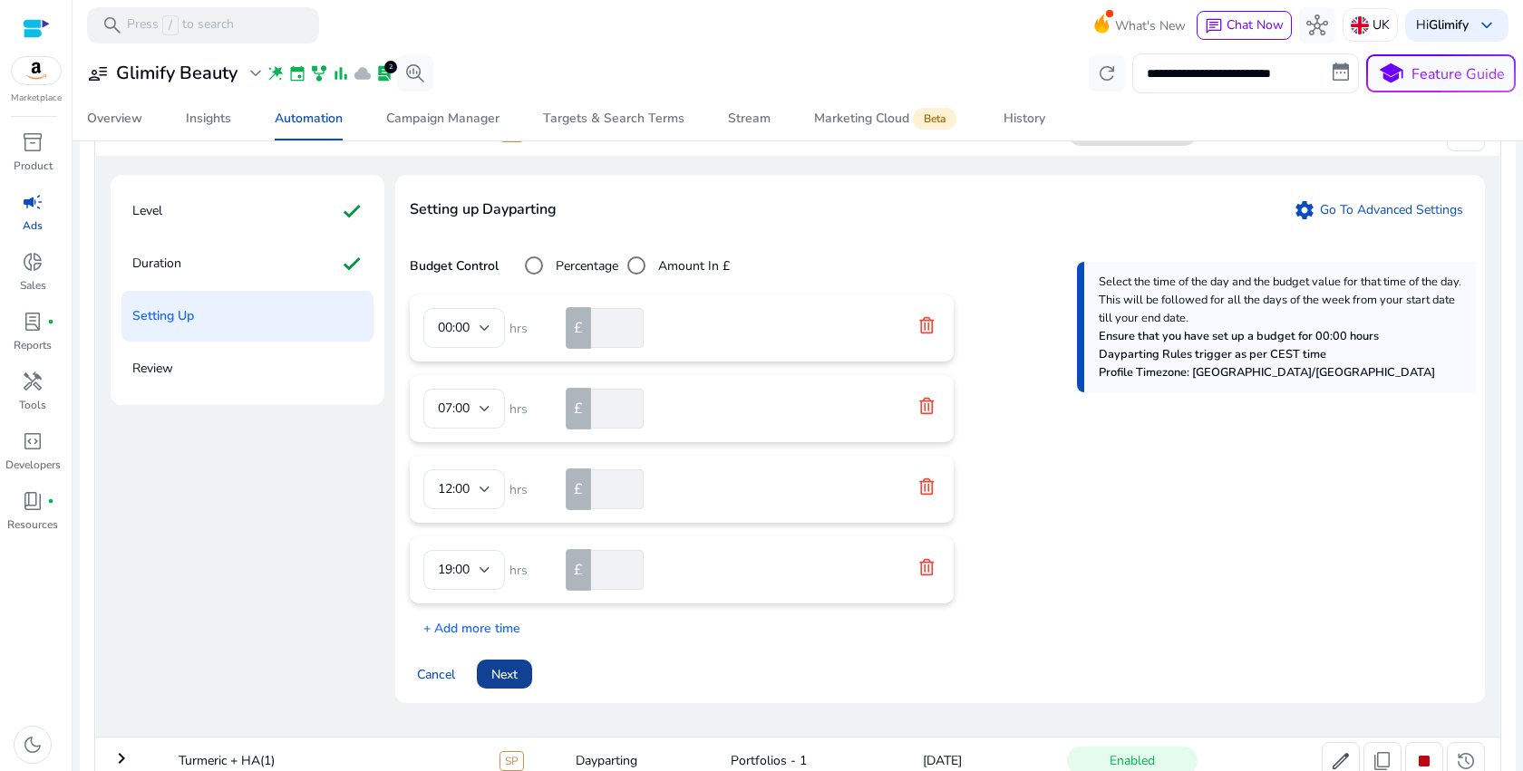
click at [518, 665] on span at bounding box center [504, 675] width 55 height 44
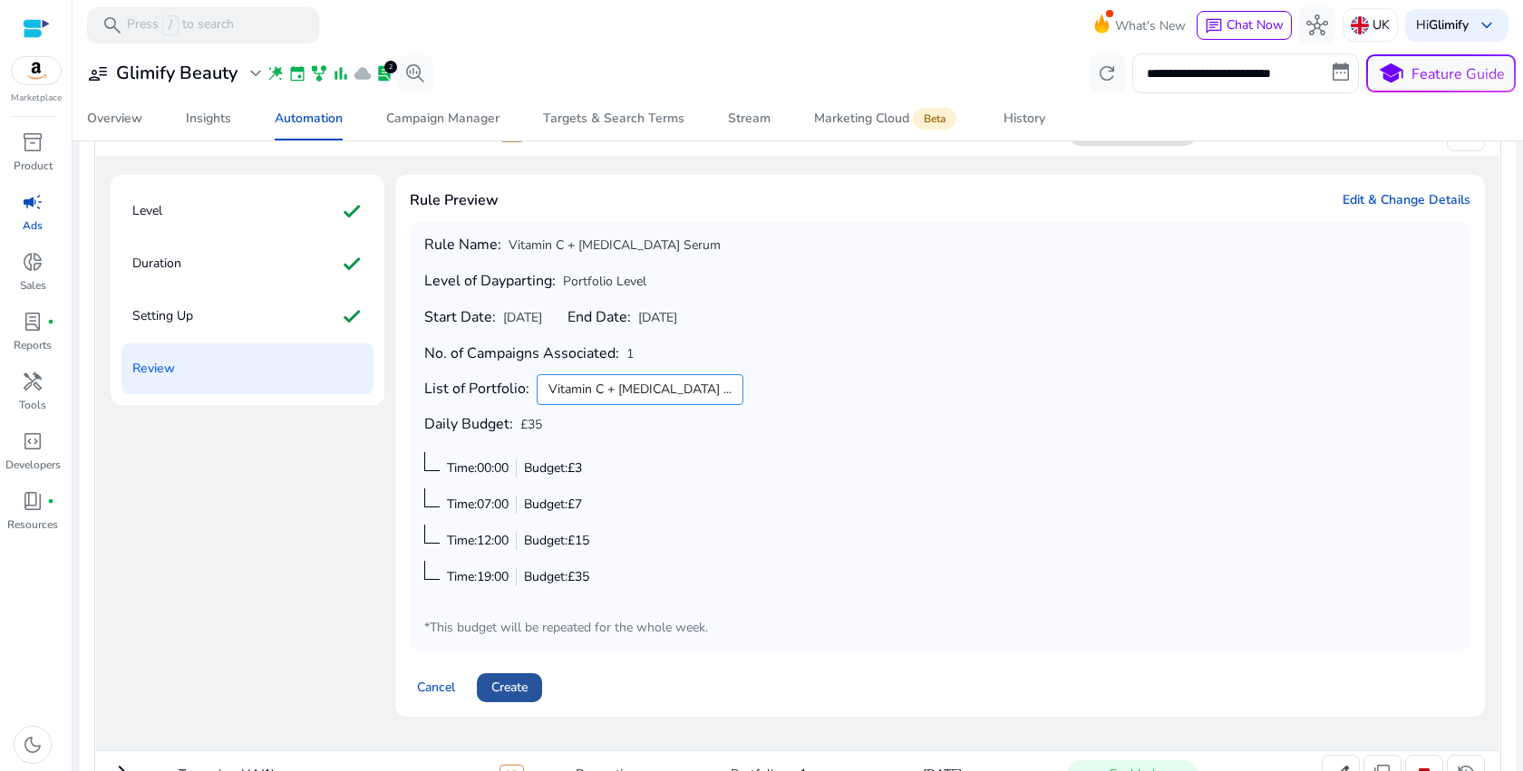
click at [517, 690] on span "Create" at bounding box center [509, 687] width 36 height 19
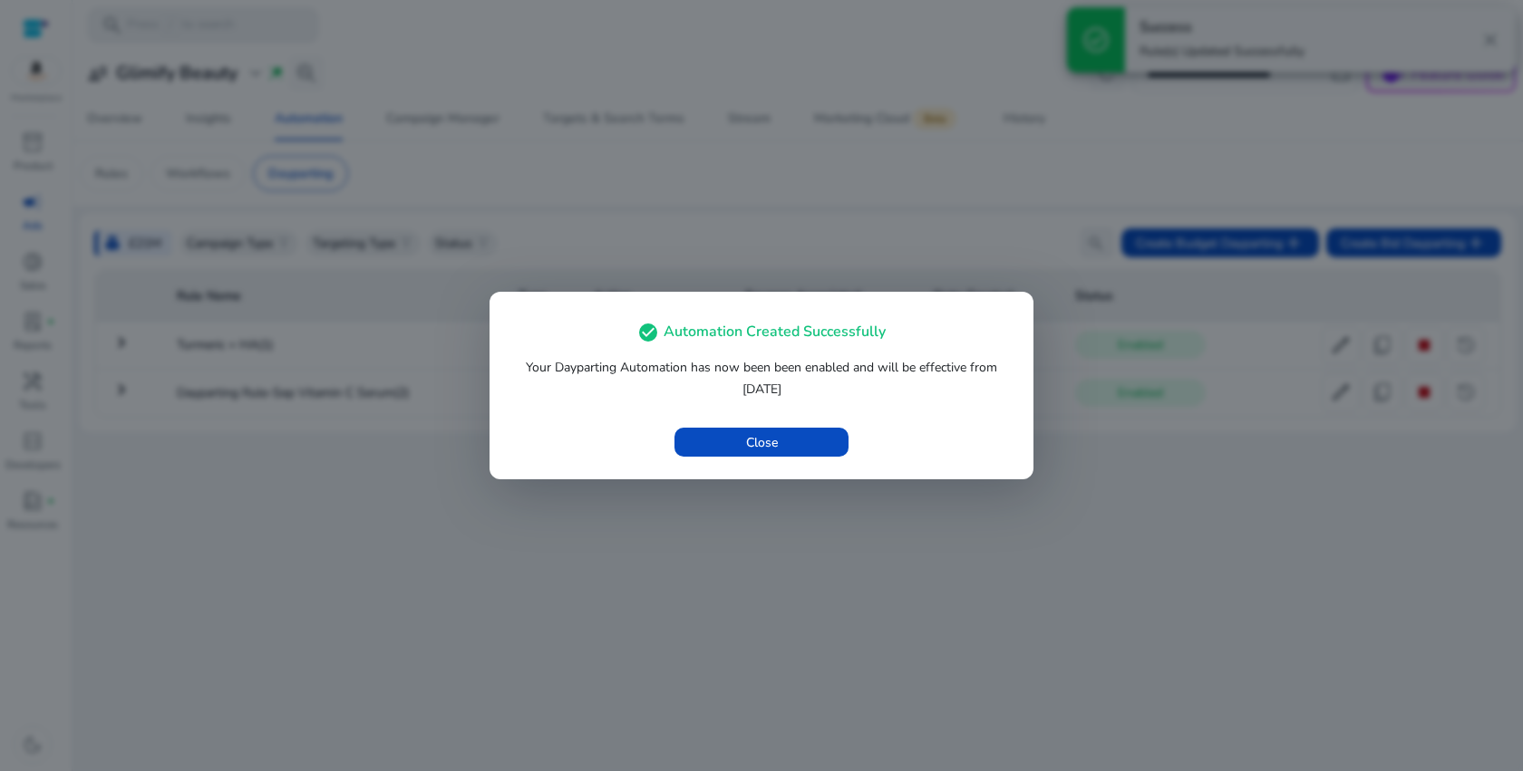
scroll to position [0, 0]
click at [770, 420] on div "check_circle Automation Created Successfully Your Dayparting Automation has now…" at bounding box center [761, 386] width 544 height 188
click at [770, 429] on span "button" at bounding box center [761, 443] width 174 height 44
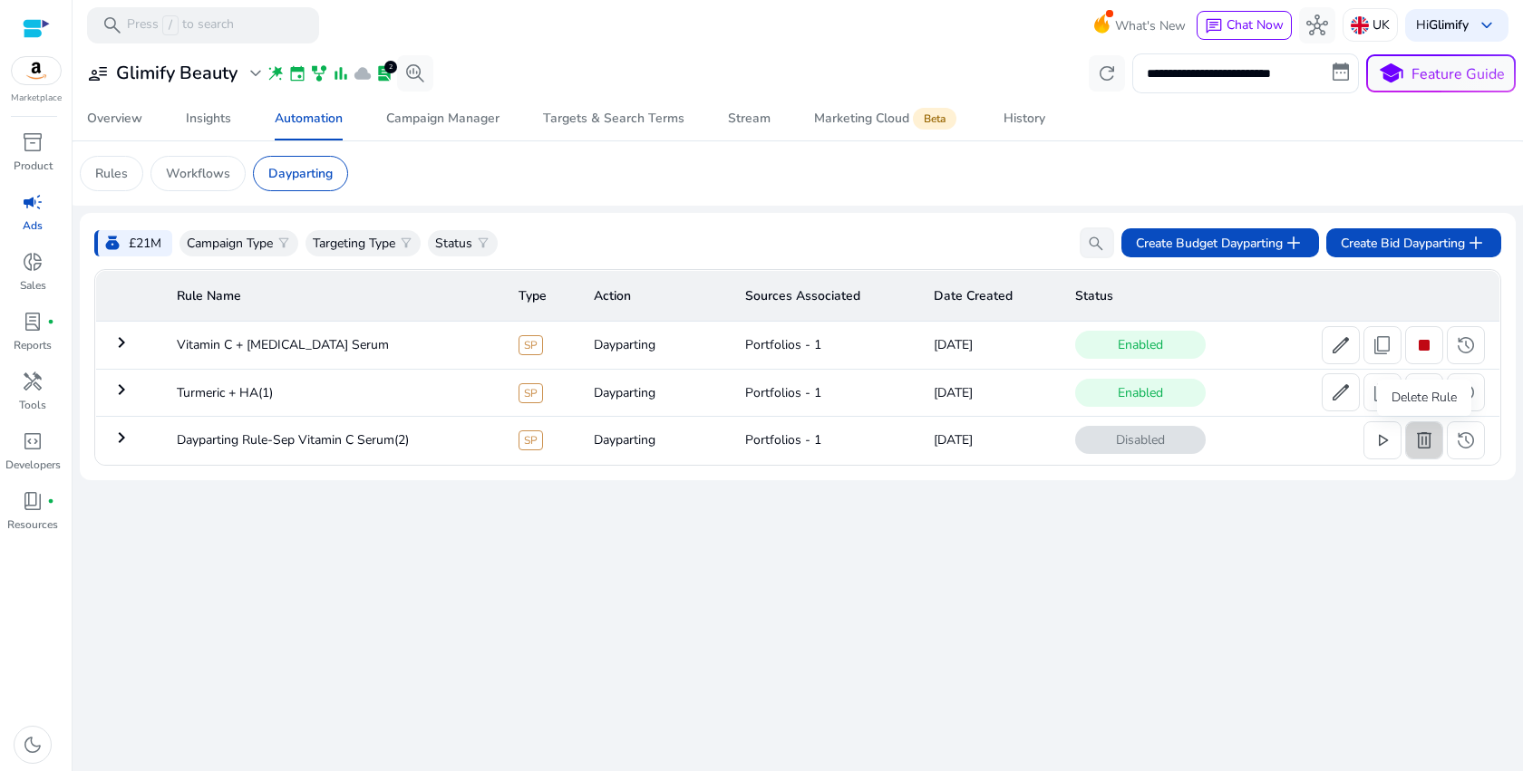
click at [1427, 440] on span "delete" at bounding box center [1424, 441] width 22 height 22
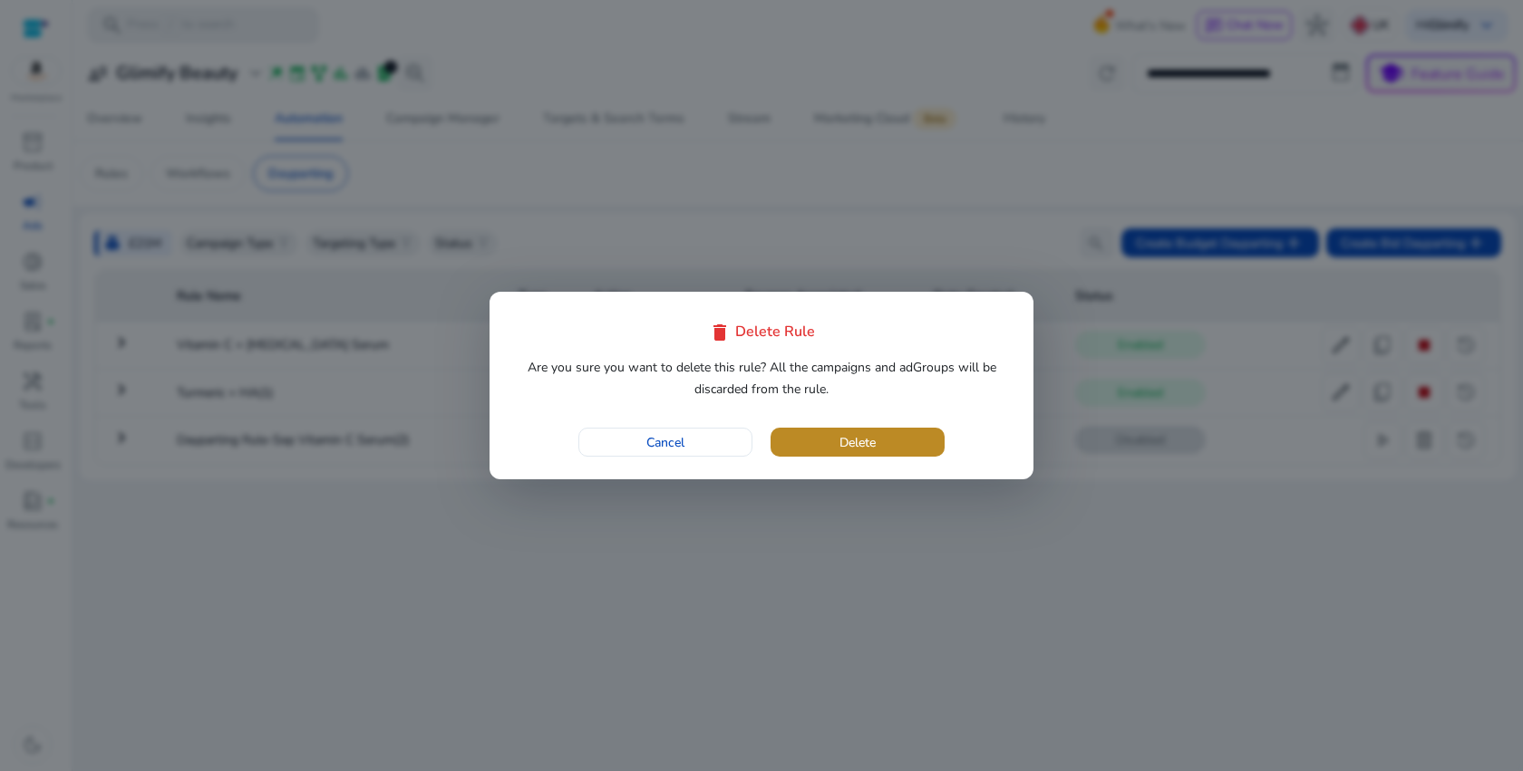
click at [904, 441] on span "button" at bounding box center [857, 443] width 174 height 44
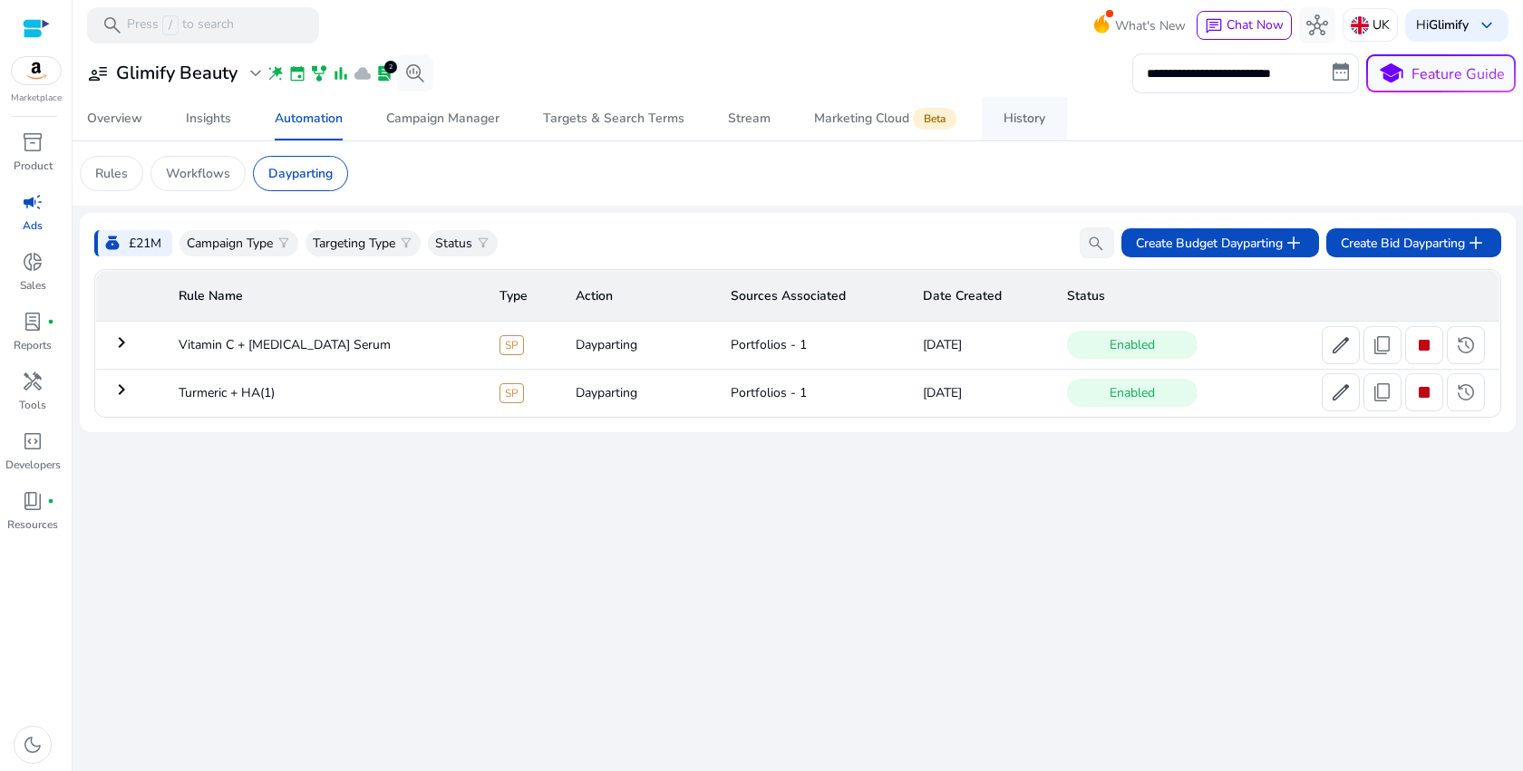
click at [1046, 121] on link "History" at bounding box center [1023, 119] width 85 height 44
